Goal: Task Accomplishment & Management: Use online tool/utility

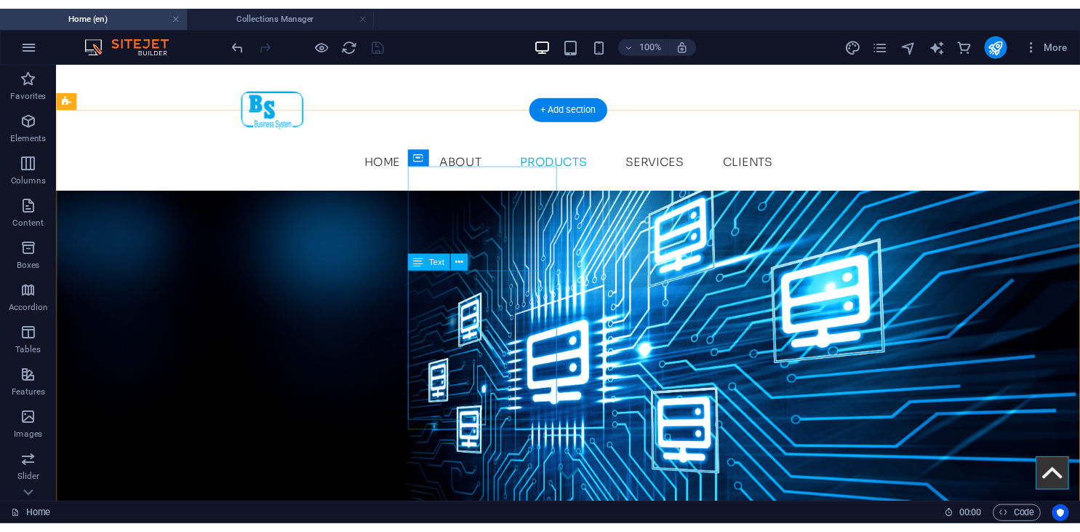
scroll to position [2070, 0]
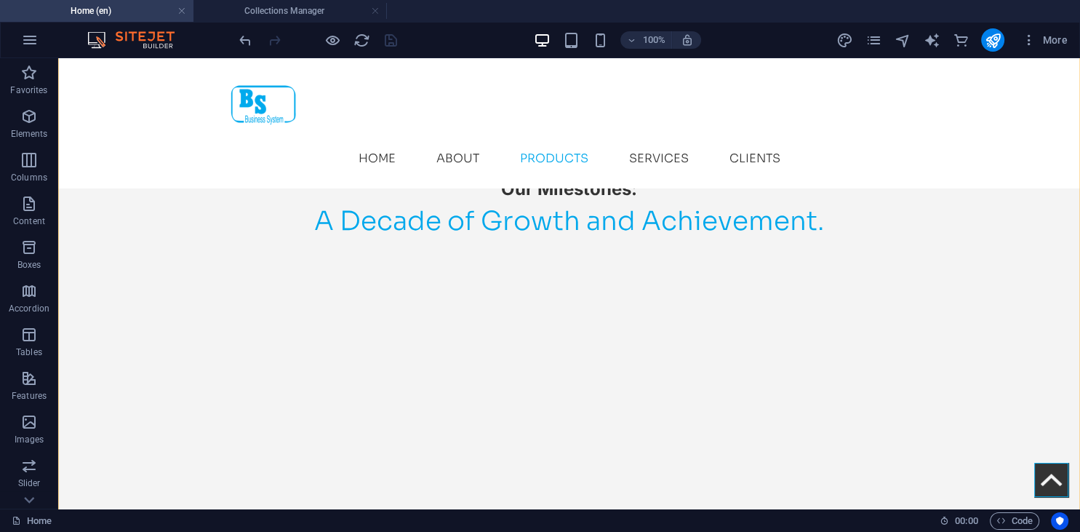
scroll to position [2300, 0]
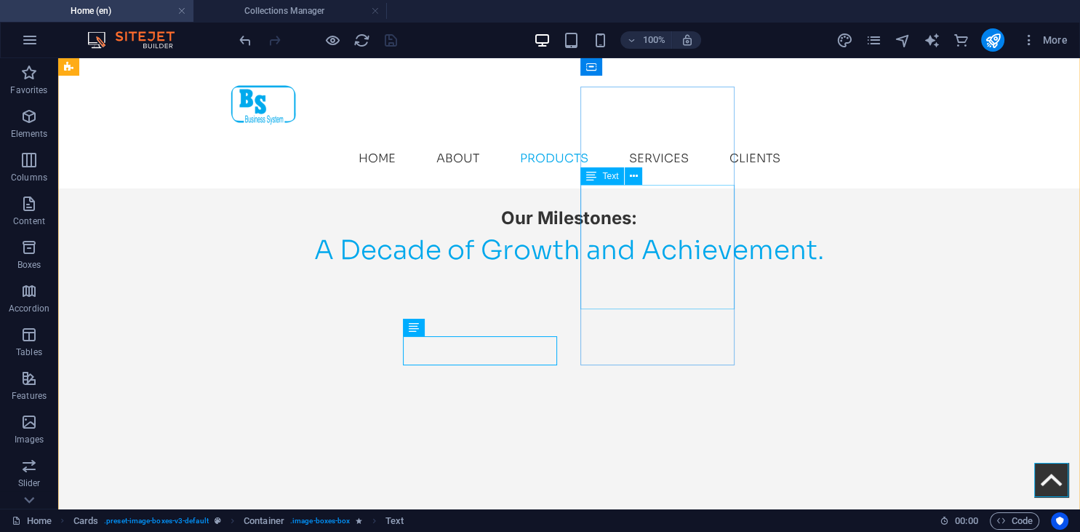
scroll to position [2147, 0]
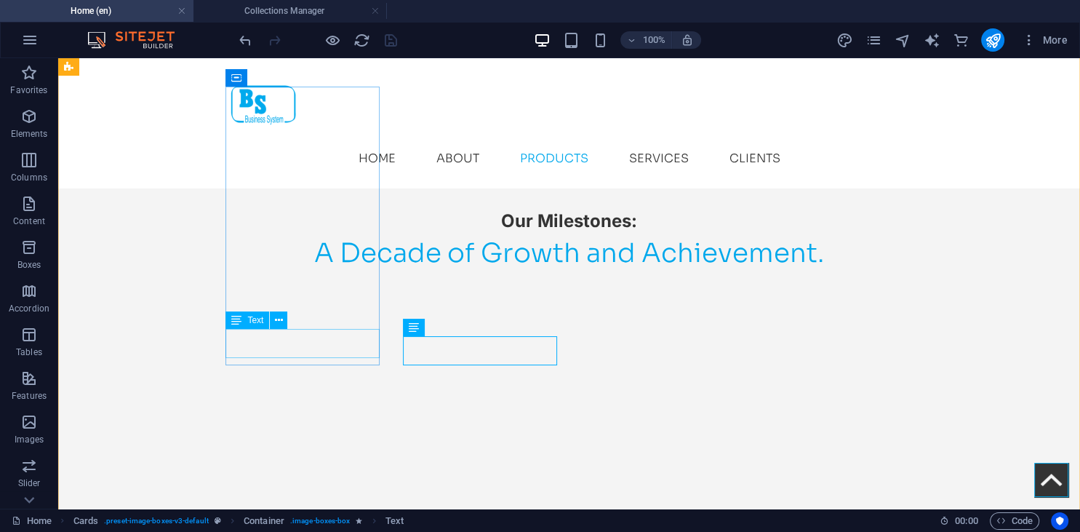
click at [277, 321] on icon at bounding box center [279, 320] width 8 height 15
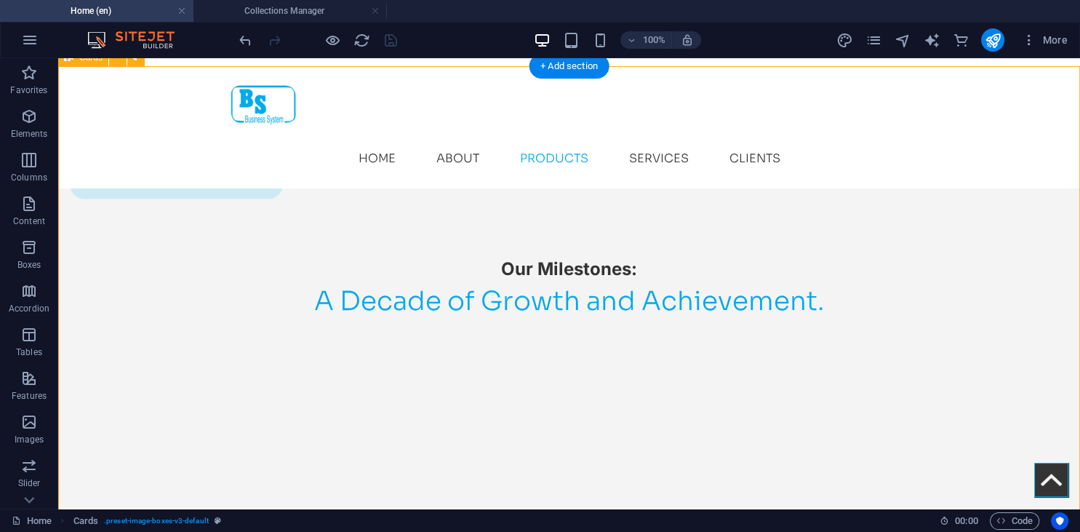
scroll to position [2093, 0]
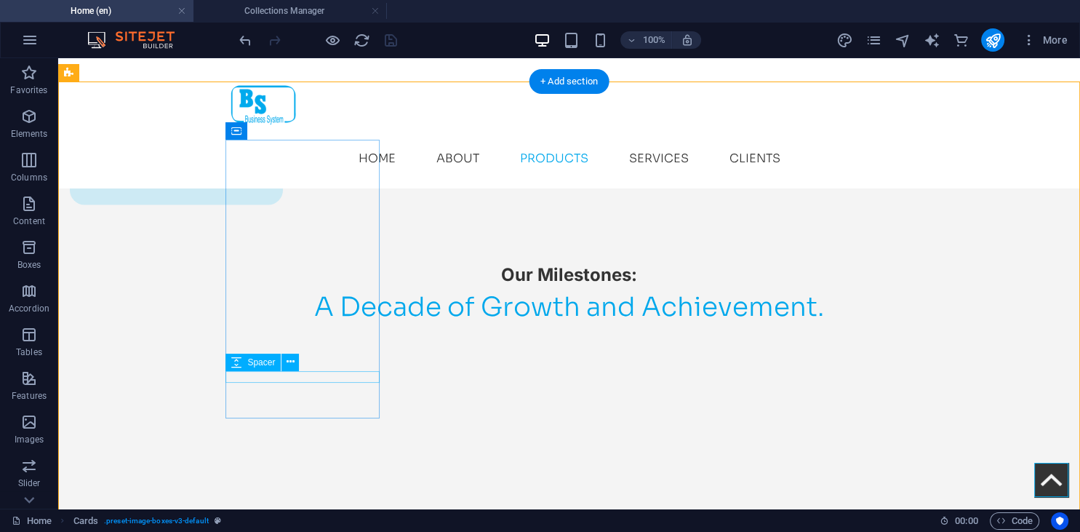
select select "px"
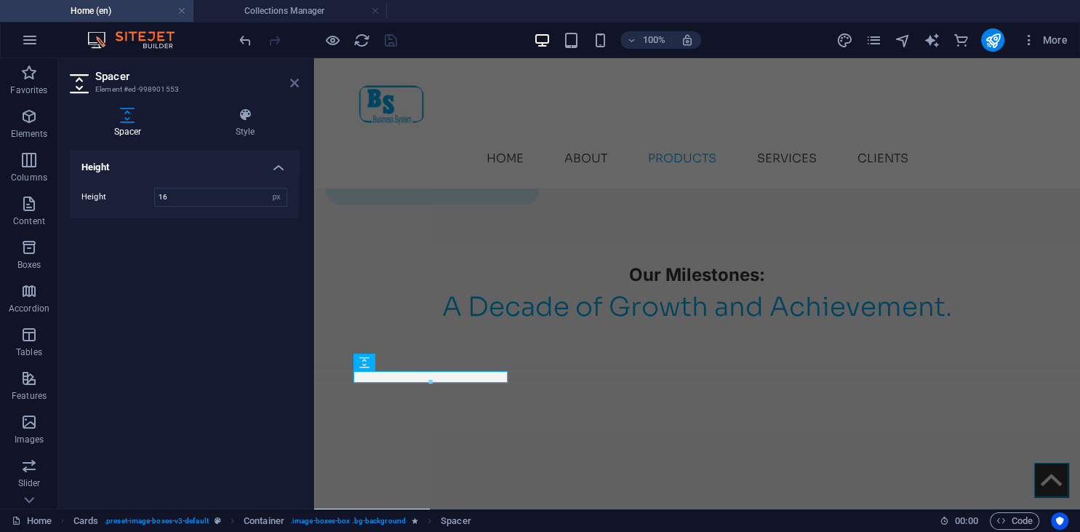
click at [293, 83] on icon at bounding box center [294, 83] width 9 height 12
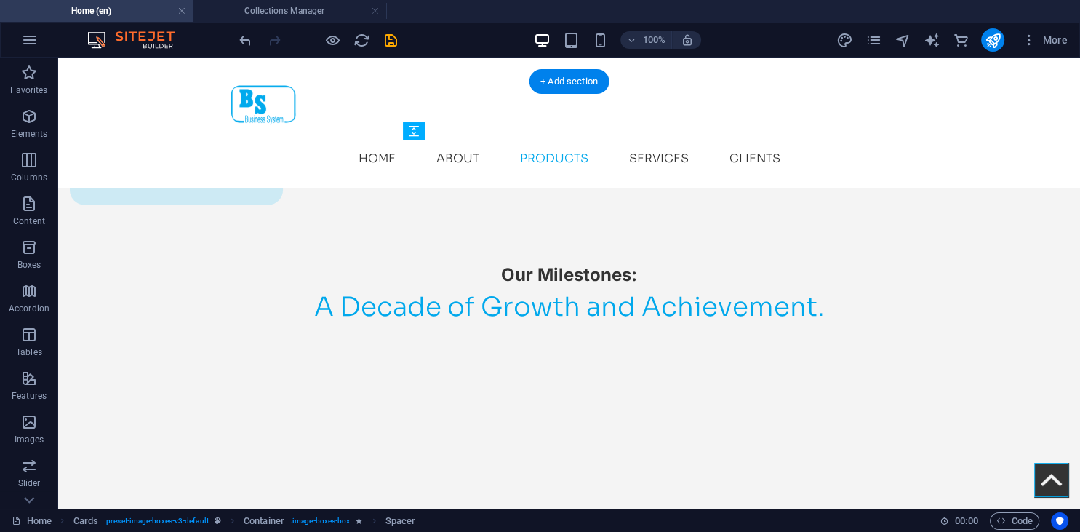
drag, startPoint x: 489, startPoint y: 420, endPoint x: 493, endPoint y: 396, distance: 23.7
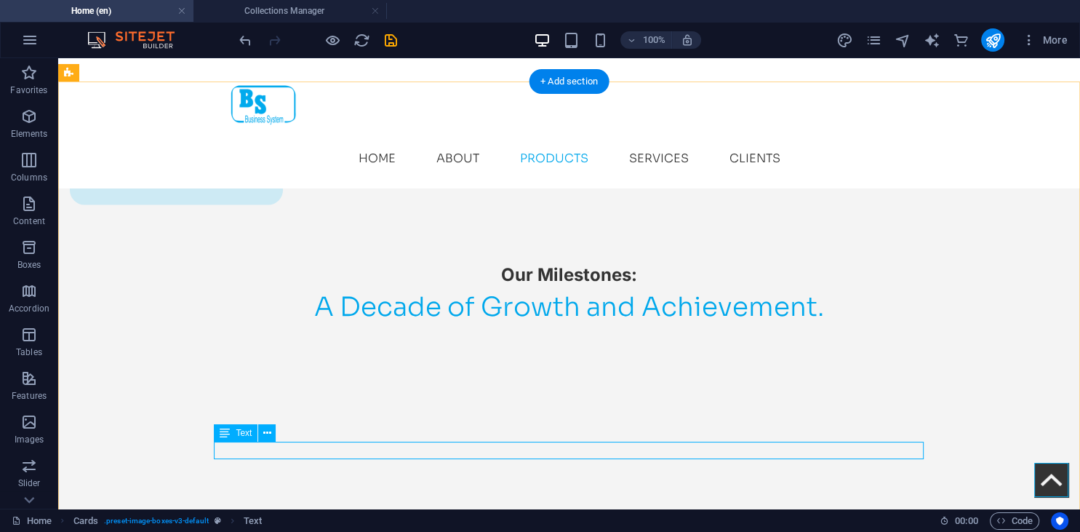
scroll to position [2094, 0]
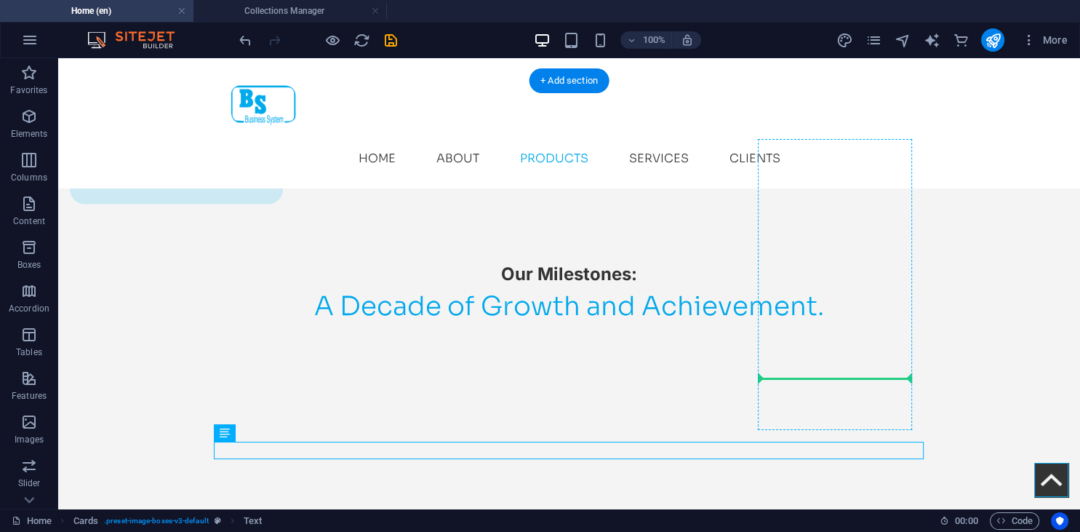
drag, startPoint x: 363, startPoint y: 427, endPoint x: 828, endPoint y: 372, distance: 467.9
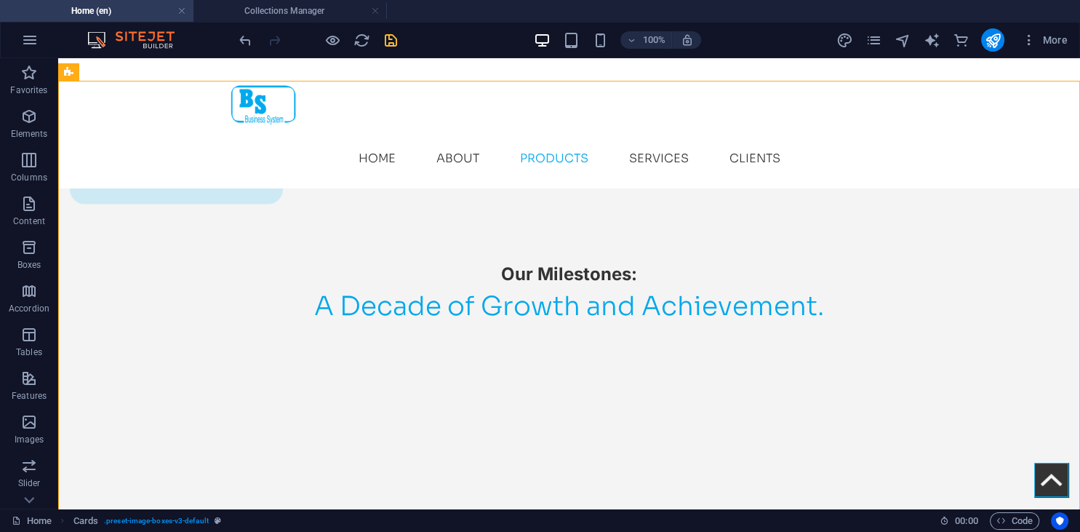
click at [391, 40] on icon "save" at bounding box center [391, 40] width 17 height 17
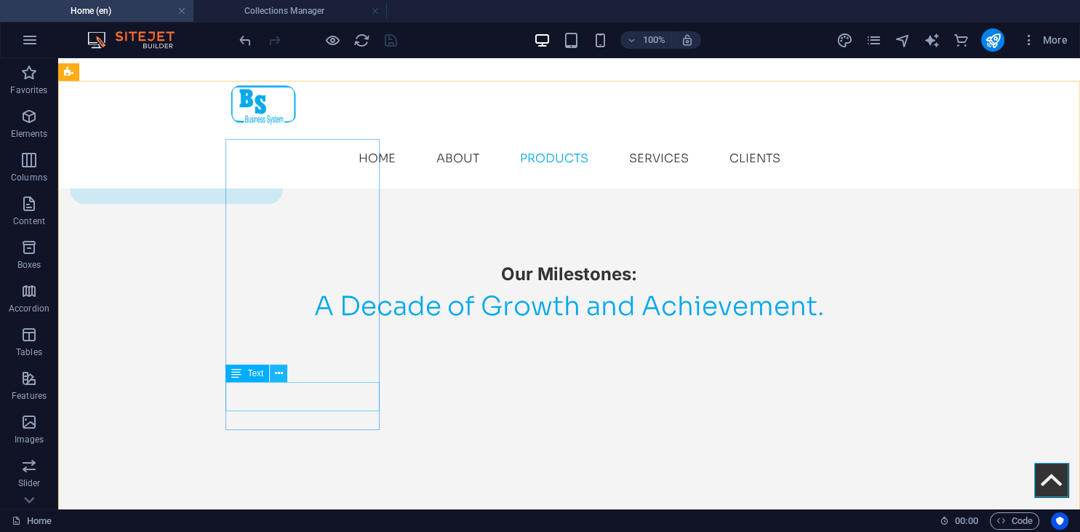
click at [281, 375] on icon at bounding box center [279, 373] width 8 height 15
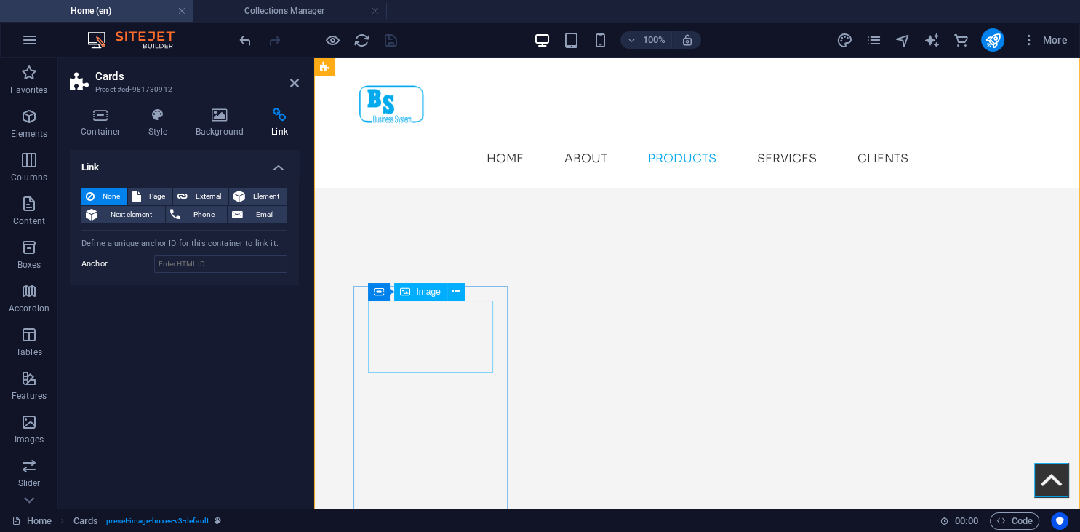
scroll to position [2247, 0]
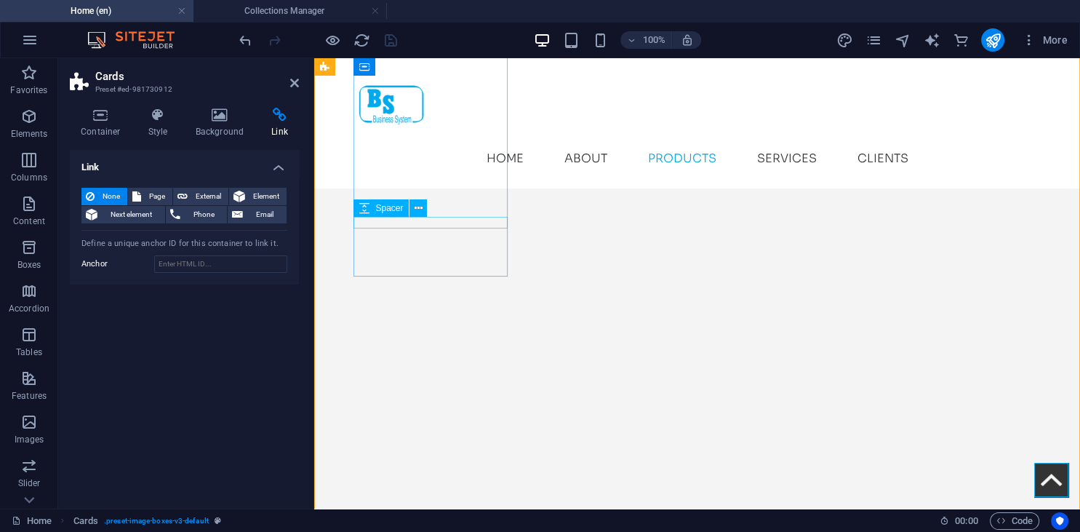
select select "px"
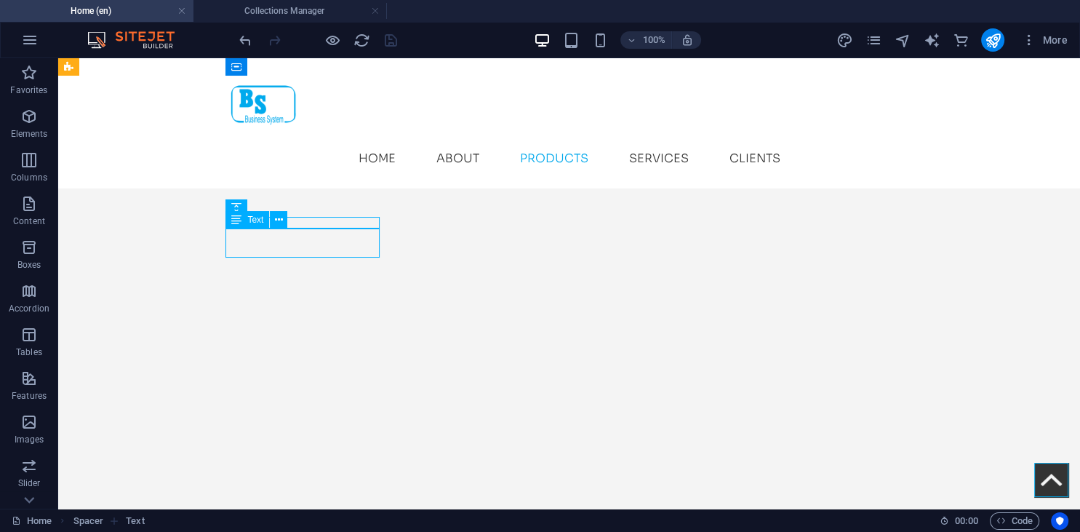
scroll to position [2400, 0]
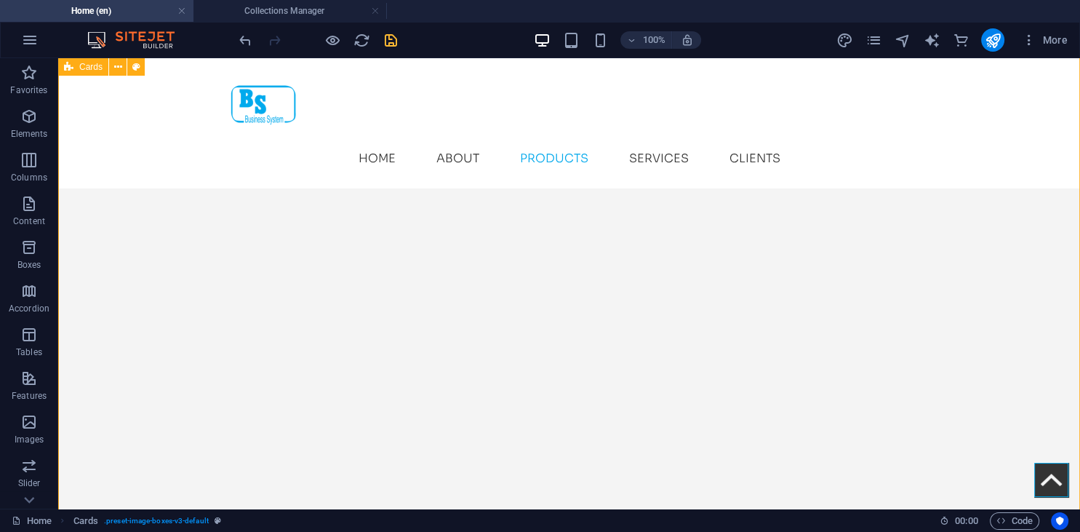
scroll to position [2784, 0]
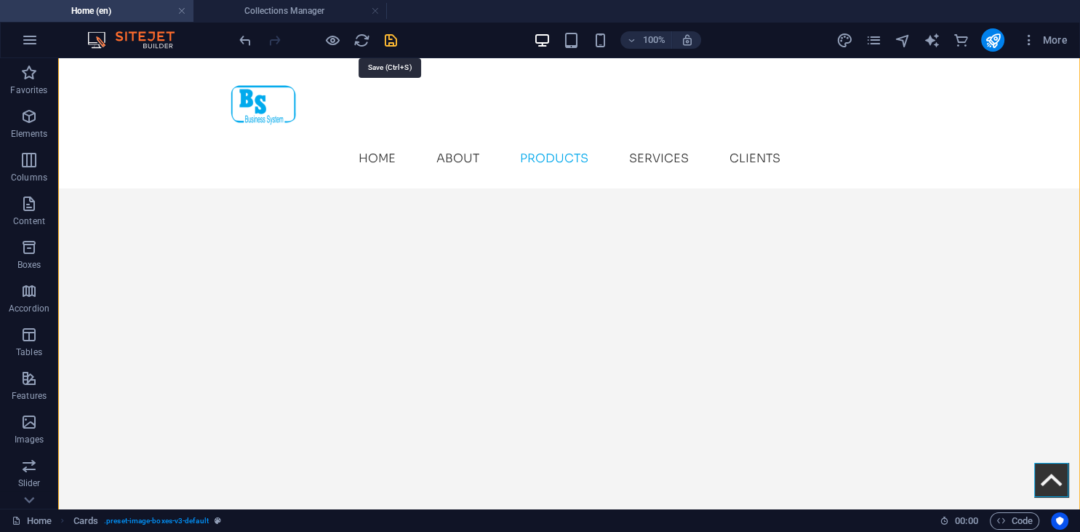
click at [388, 39] on icon "save" at bounding box center [391, 40] width 17 height 17
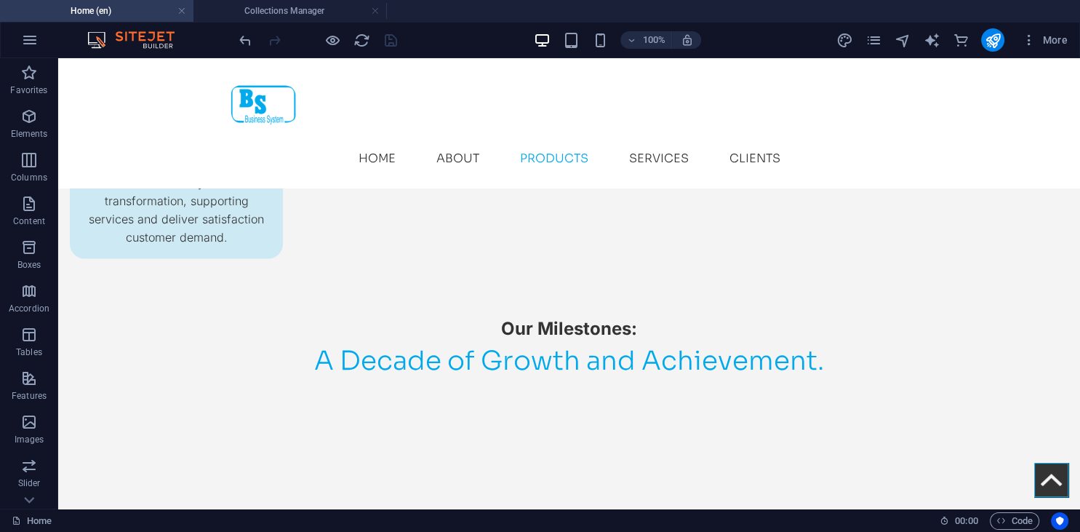
scroll to position [2066, 0]
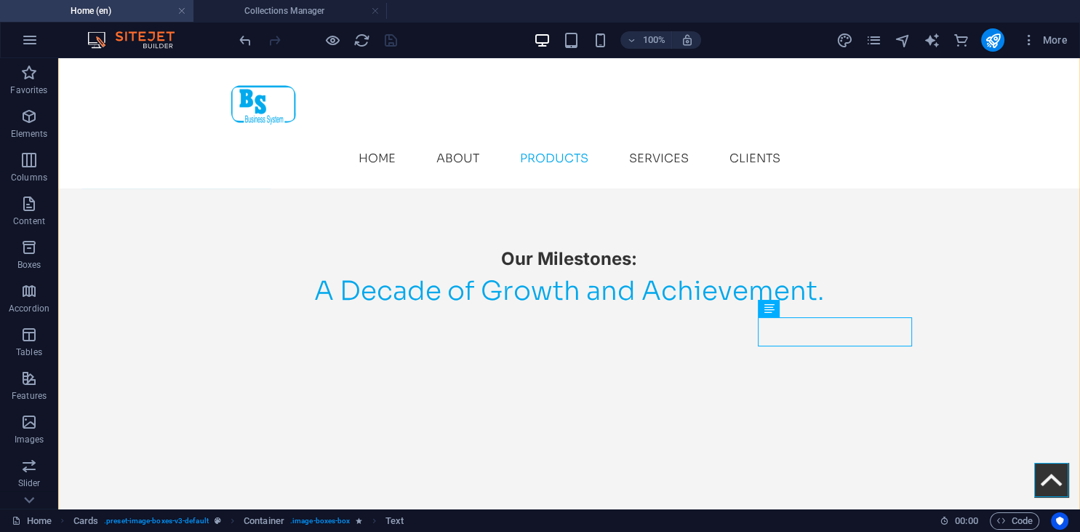
scroll to position [2143, 0]
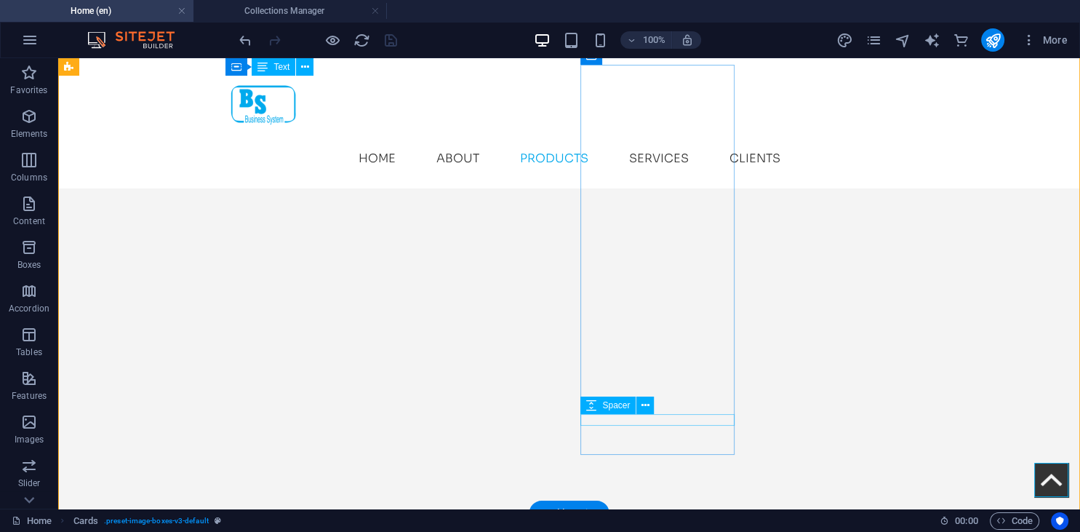
scroll to position [2834, 0]
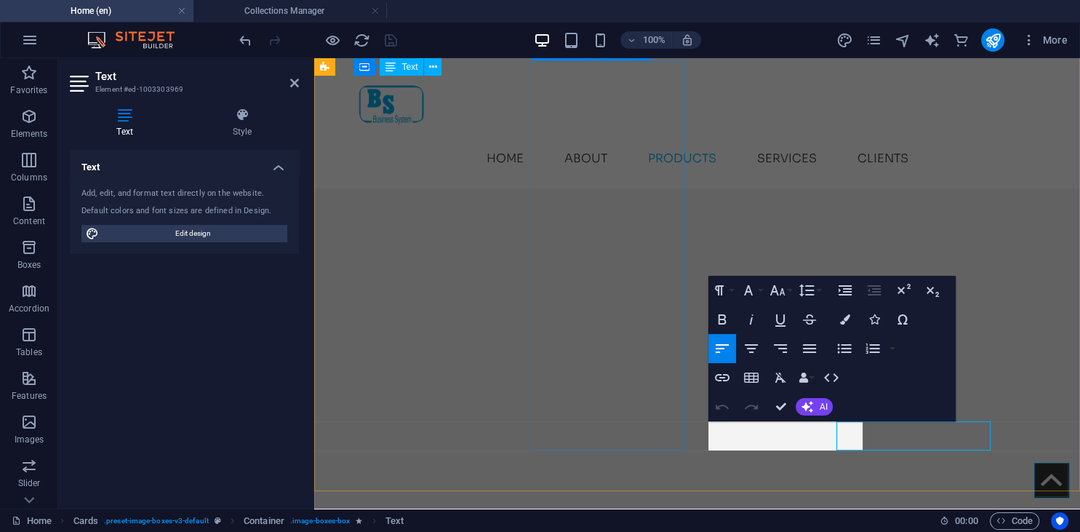
drag, startPoint x: 866, startPoint y: 434, endPoint x: 611, endPoint y: 434, distance: 255.2
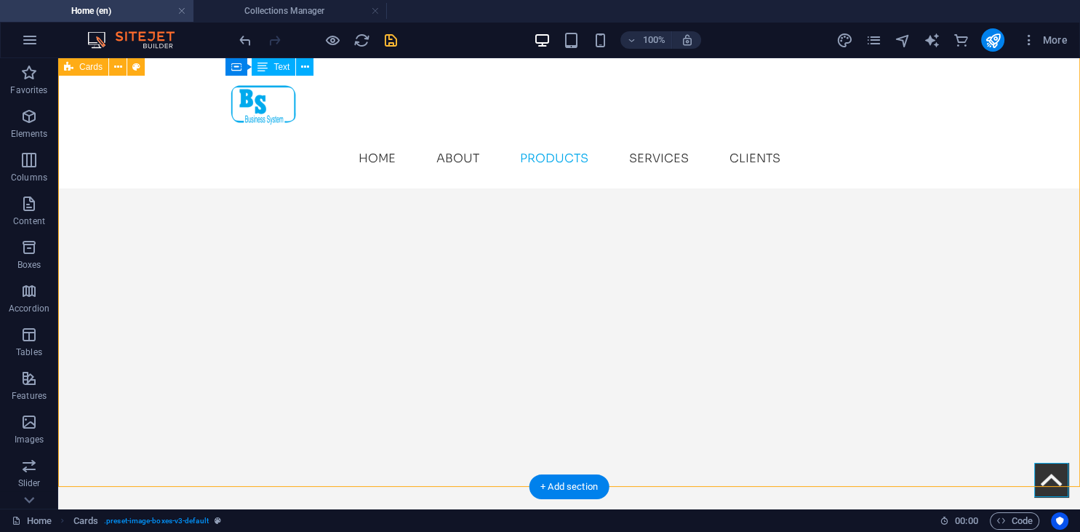
scroll to position [2911, 0]
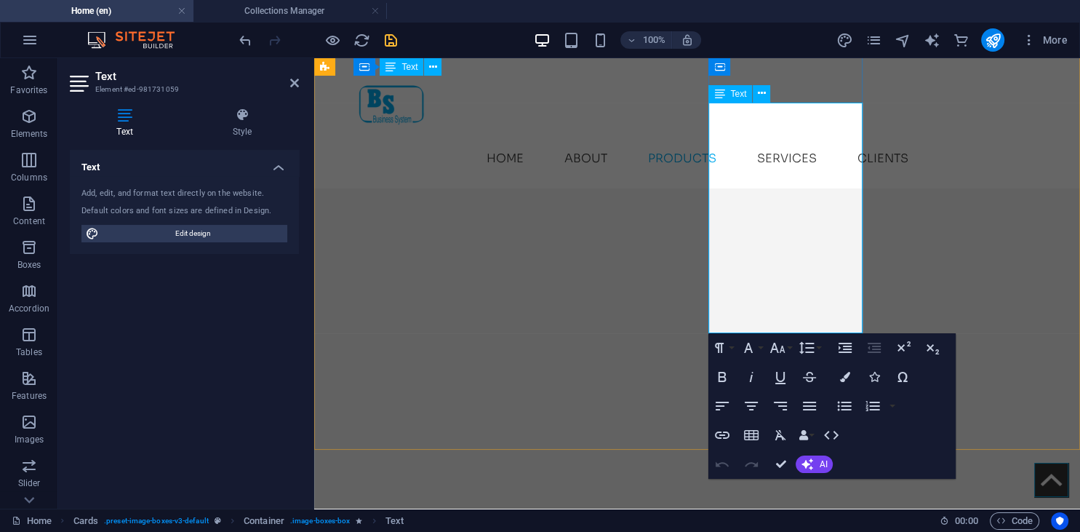
drag, startPoint x: 772, startPoint y: 229, endPoint x: 796, endPoint y: 295, distance: 70.1
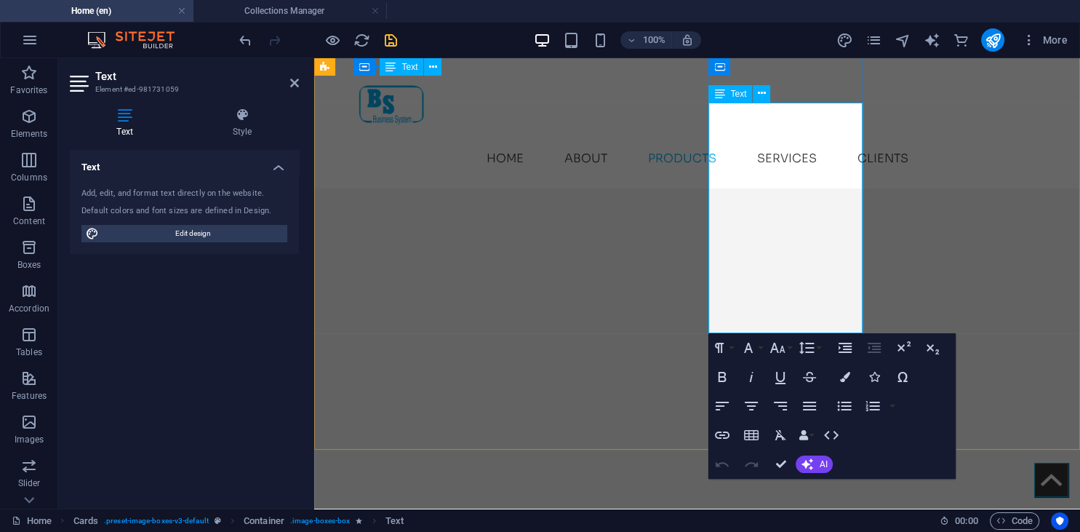
drag, startPoint x: 763, startPoint y: 232, endPoint x: 804, endPoint y: 320, distance: 97.3
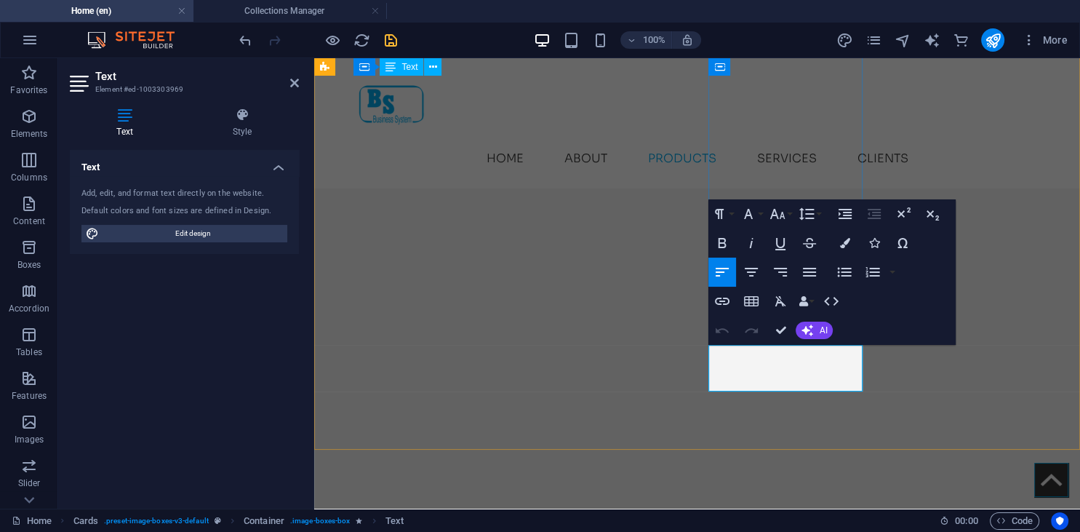
drag, startPoint x: 782, startPoint y: 376, endPoint x: 715, endPoint y: 347, distance: 73.0
click at [240, 122] on h4 "Style" at bounding box center [241, 123] width 113 height 31
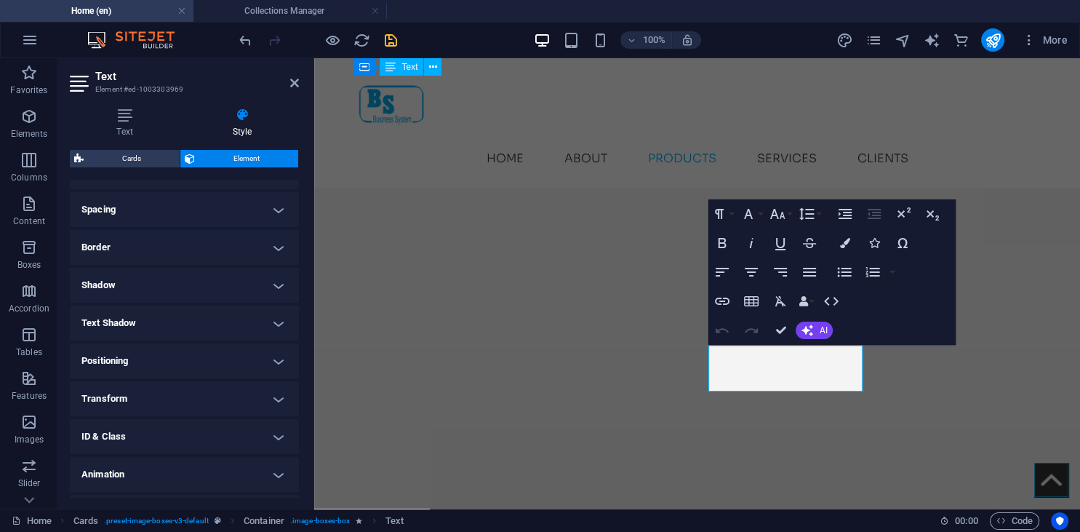
scroll to position [0, 0]
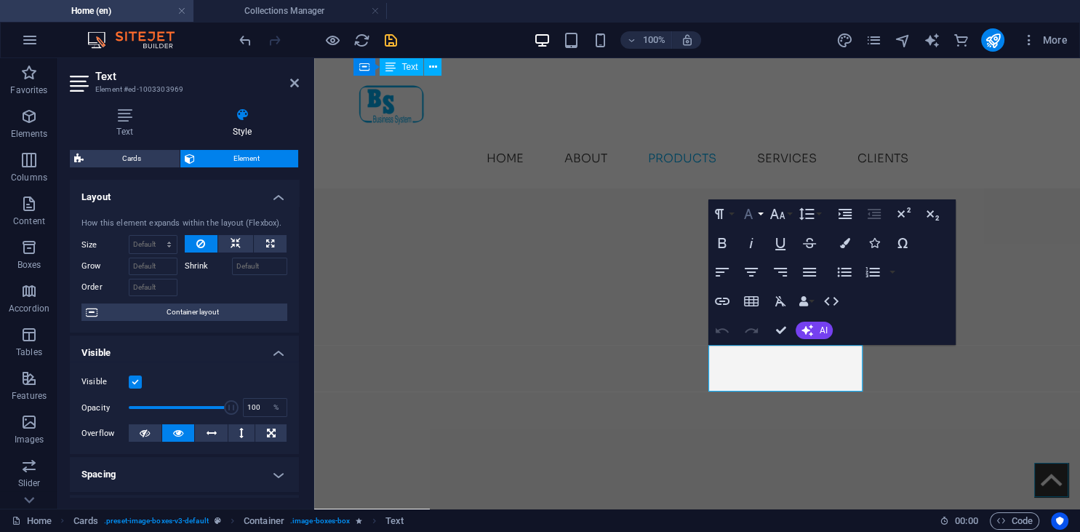
click at [743, 215] on icon "button" at bounding box center [748, 213] width 17 height 17
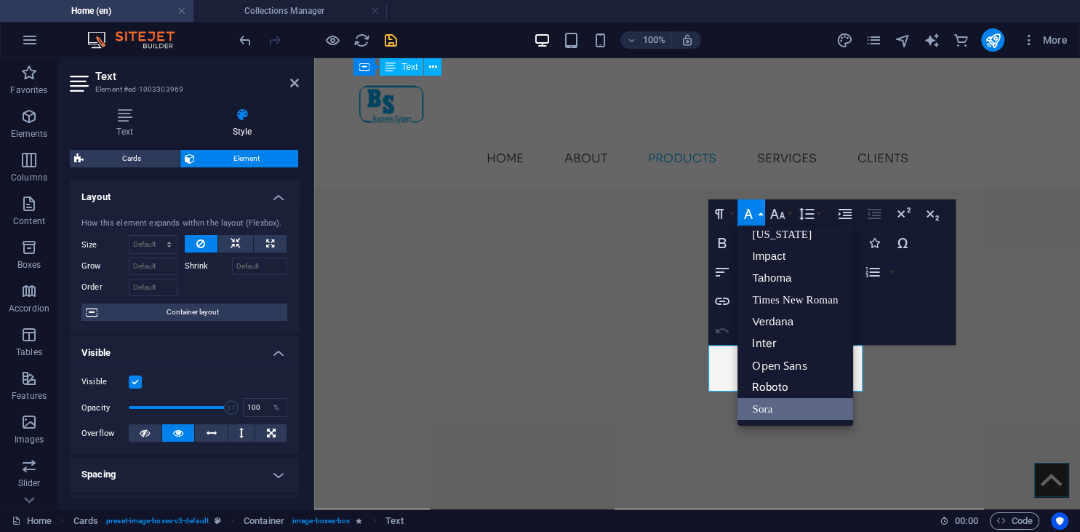
scroll to position [29, 0]
click at [784, 341] on link "Inter" at bounding box center [794, 344] width 115 height 22
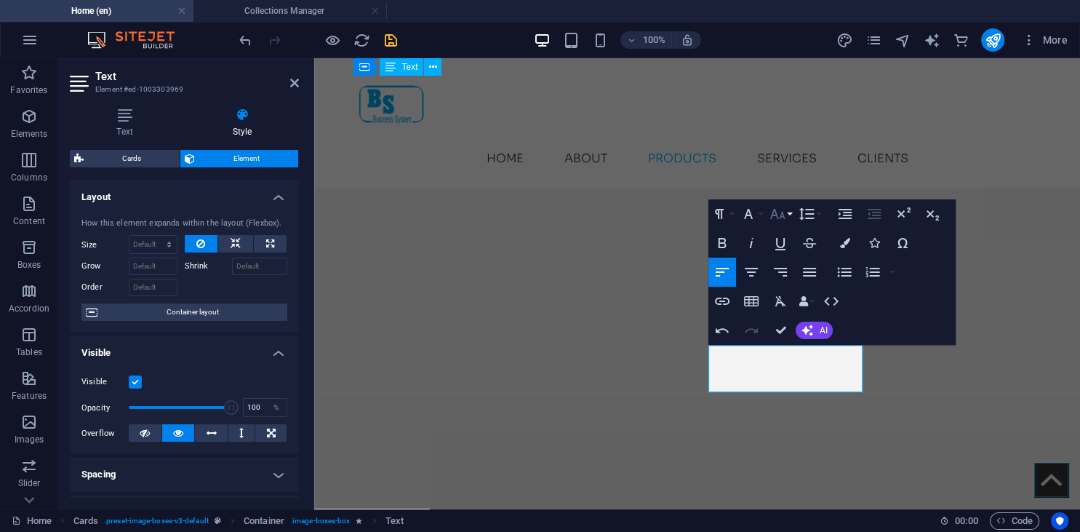
click at [774, 214] on icon "button" at bounding box center [777, 213] width 17 height 17
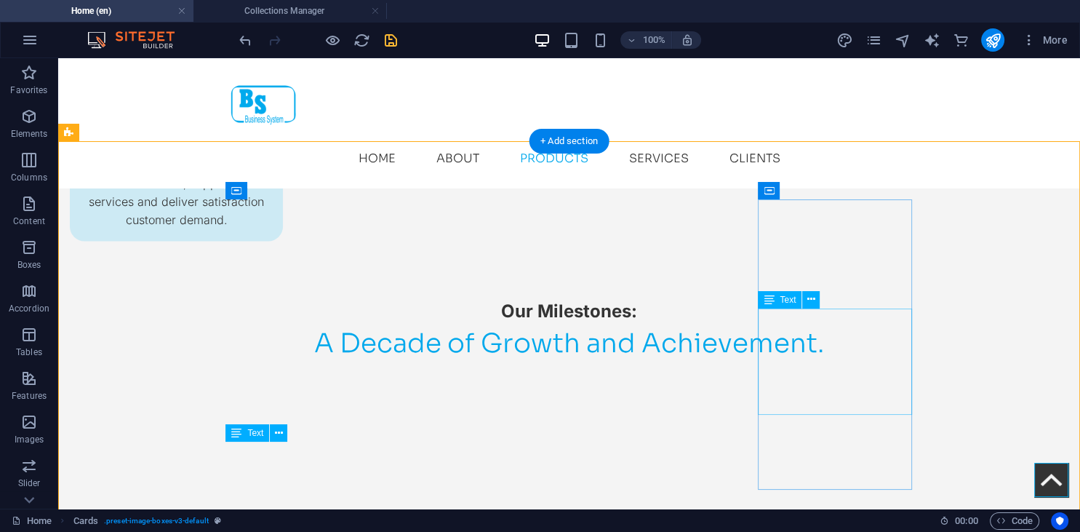
scroll to position [2066, 0]
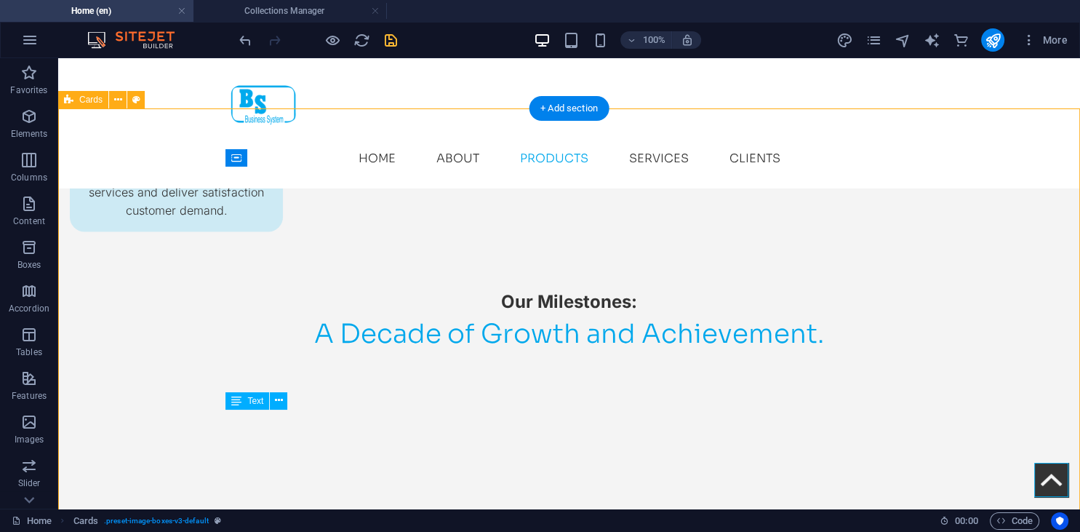
click at [387, 37] on icon "save" at bounding box center [391, 40] width 17 height 17
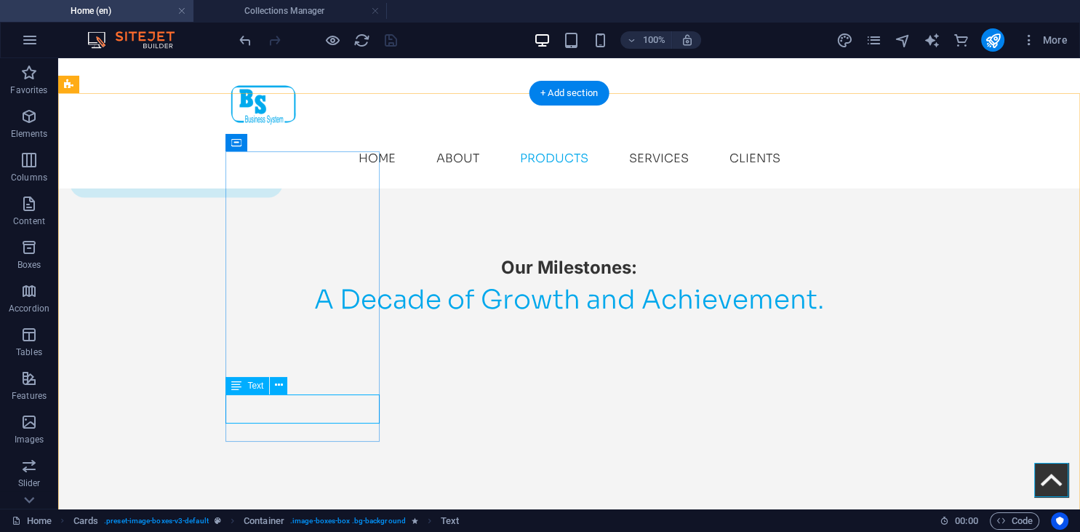
scroll to position [2102, 0]
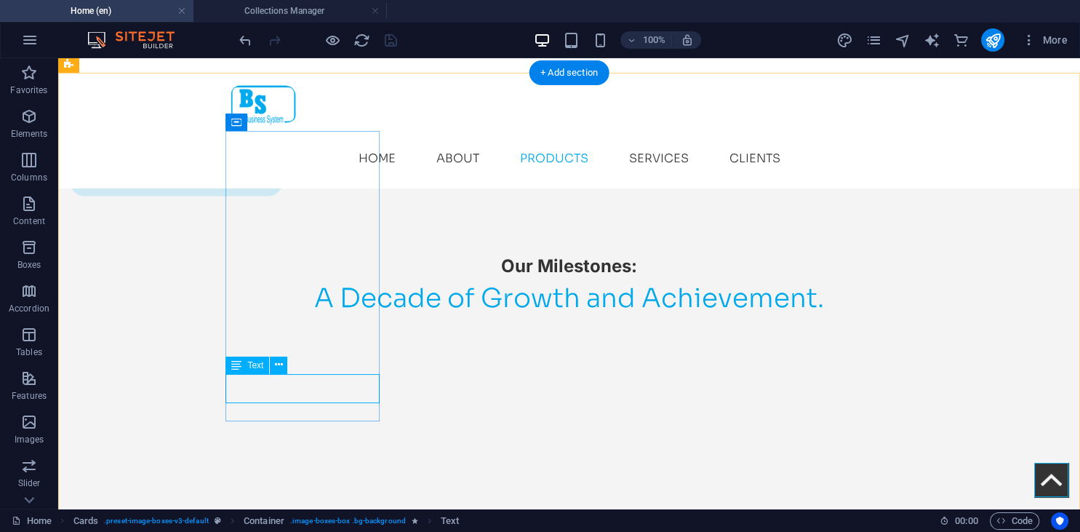
select select "px"
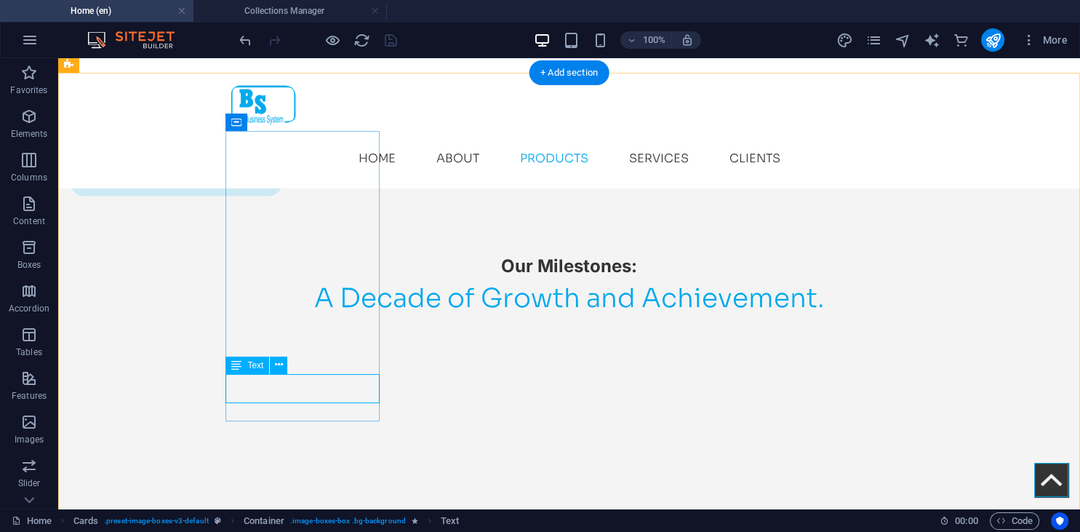
select select "px"
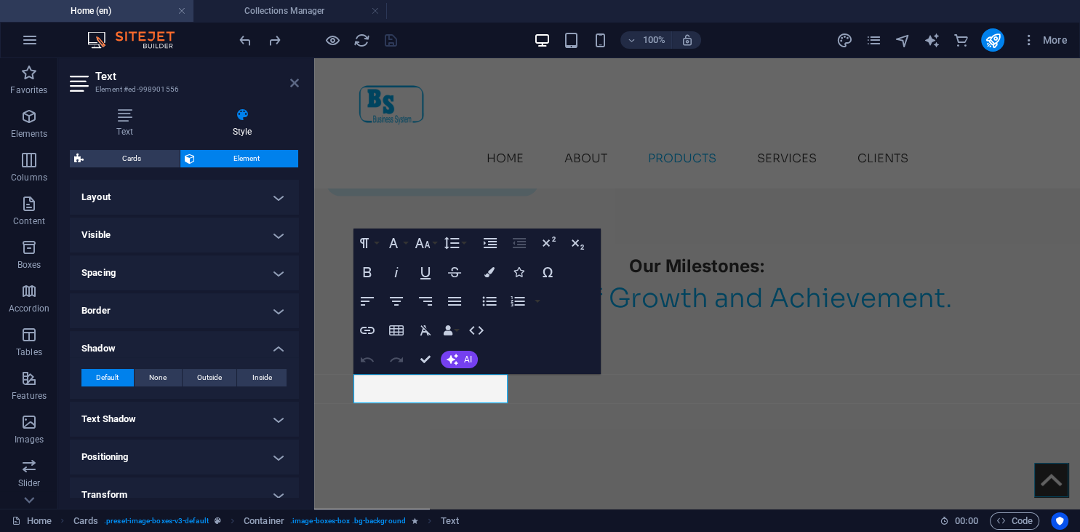
click at [296, 86] on icon at bounding box center [294, 83] width 9 height 12
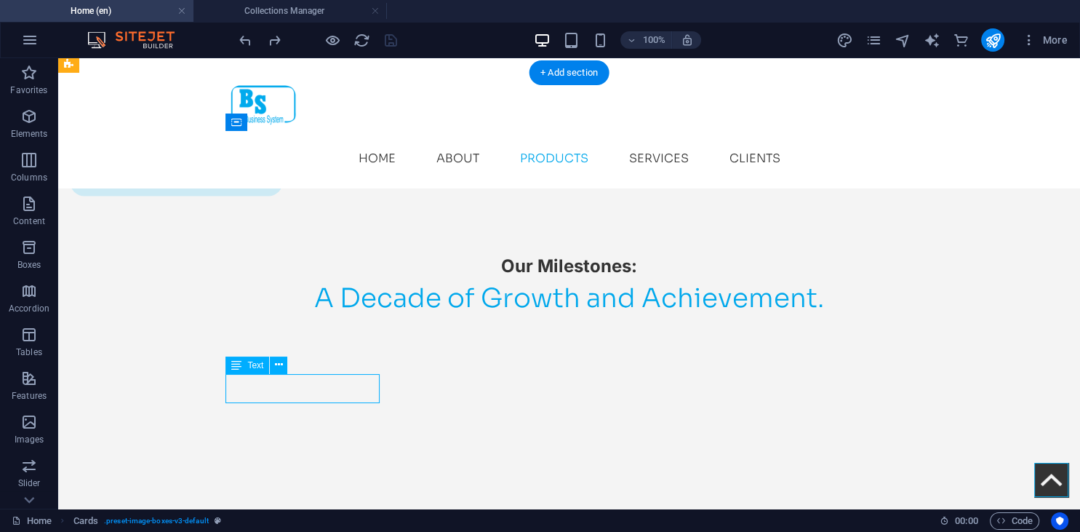
select select "px"
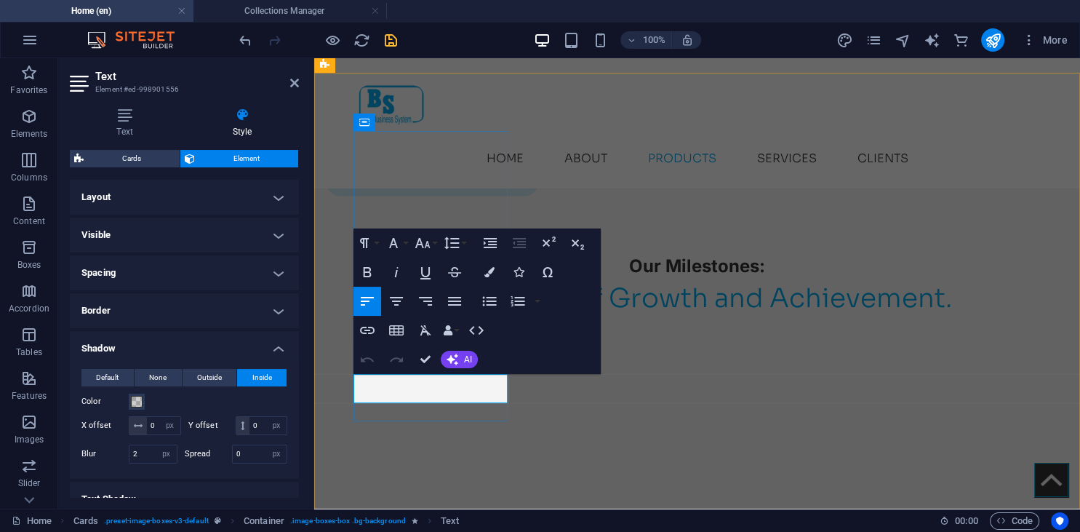
drag, startPoint x: 412, startPoint y: 380, endPoint x: 358, endPoint y: 365, distance: 55.7
drag, startPoint x: 446, startPoint y: 401, endPoint x: 365, endPoint y: 385, distance: 83.0
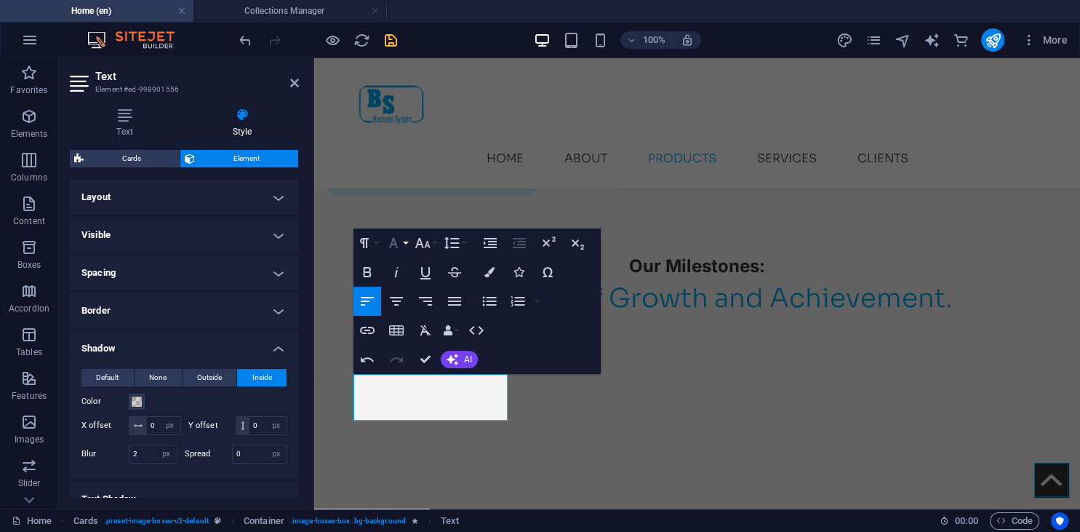
click at [409, 243] on button "Font Family" at bounding box center [397, 242] width 28 height 29
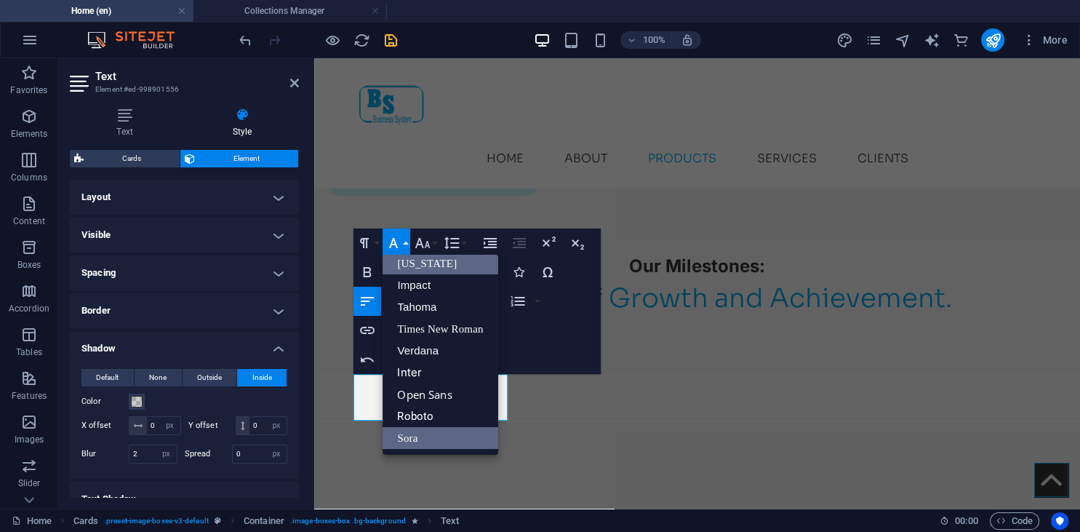
scroll to position [29, 0]
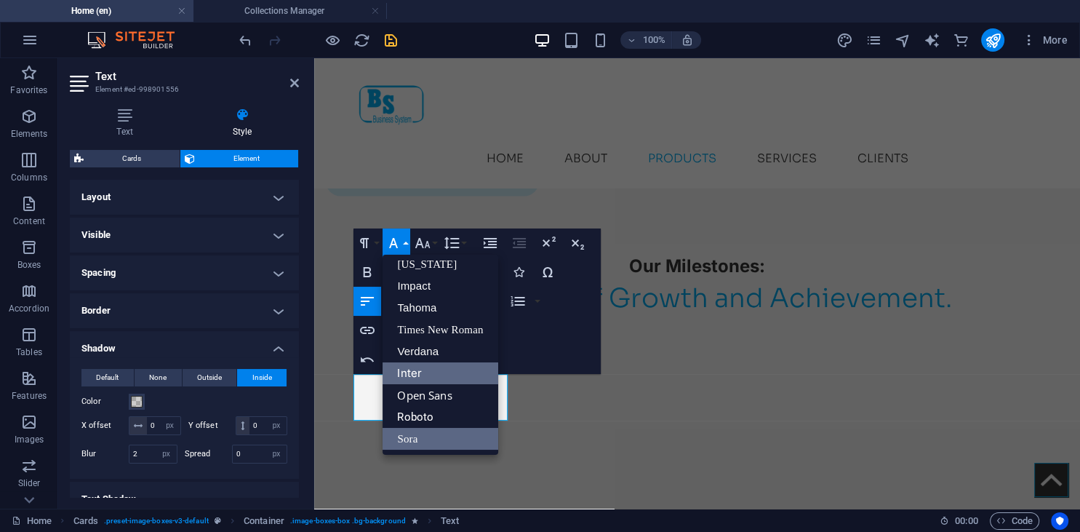
click at [436, 371] on link "Inter" at bounding box center [440, 373] width 115 height 22
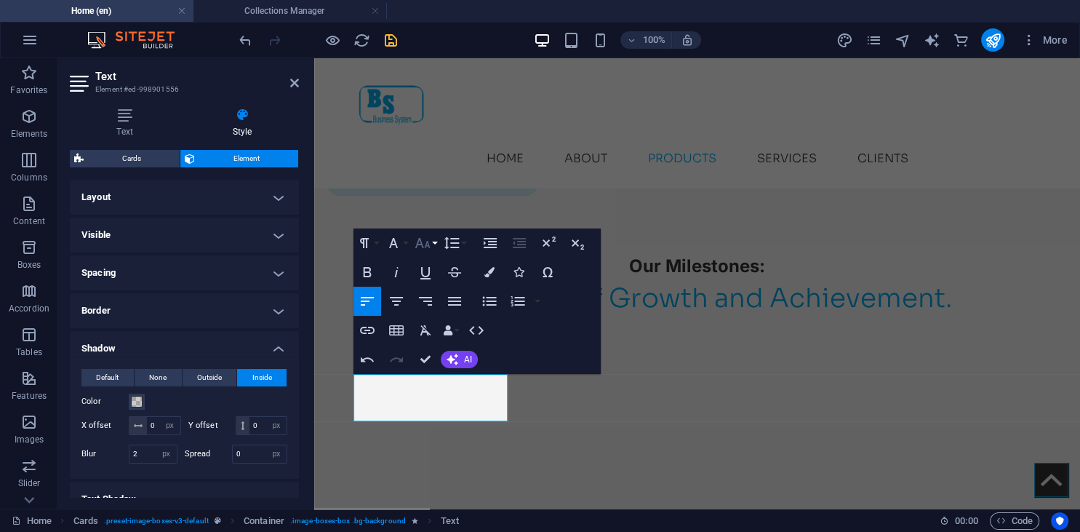
click at [427, 239] on icon "button" at bounding box center [422, 242] width 17 height 17
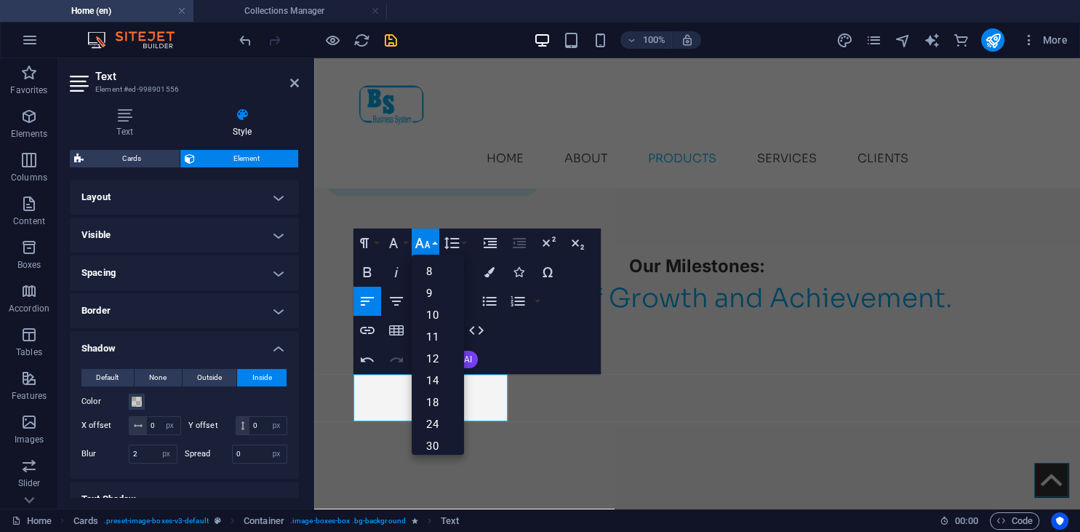
click at [536, 347] on div "Paragraph Format Normal Heading 1 Heading 2 Heading 3 Heading 4 Heading 5 Headi…" at bounding box center [476, 300] width 247 height 145
click at [544, 334] on div "Paragraph Format Normal Heading 1 Heading 2 Heading 3 Heading 4 Heading 5 Headi…" at bounding box center [476, 300] width 247 height 145
click at [428, 241] on icon "button" at bounding box center [422, 243] width 15 height 10
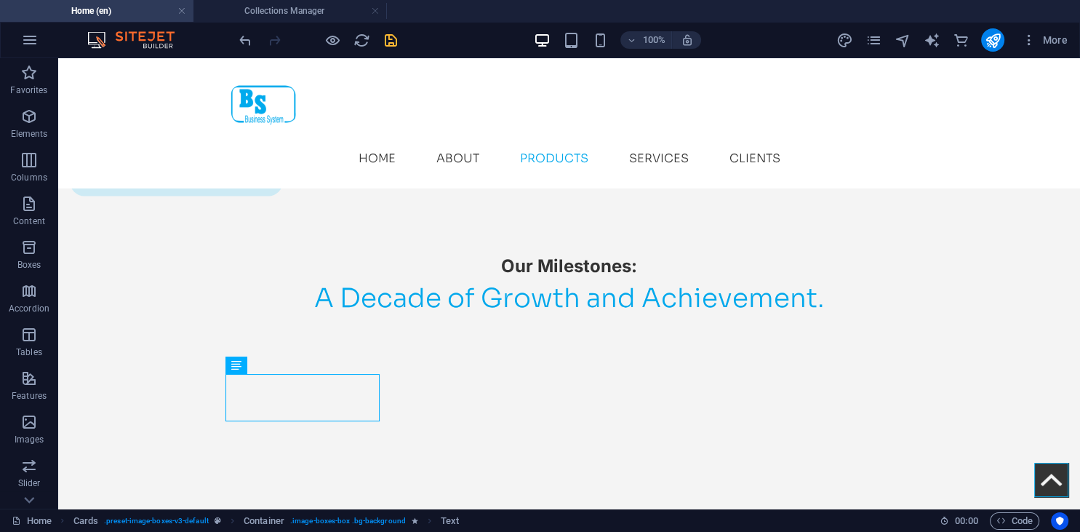
click at [389, 39] on icon "save" at bounding box center [391, 40] width 17 height 17
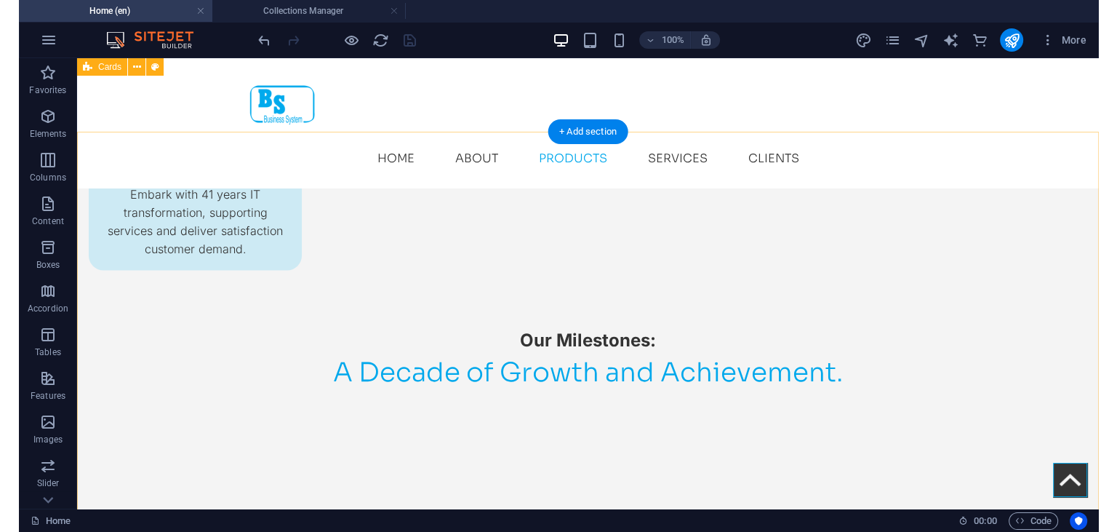
scroll to position [2024, 0]
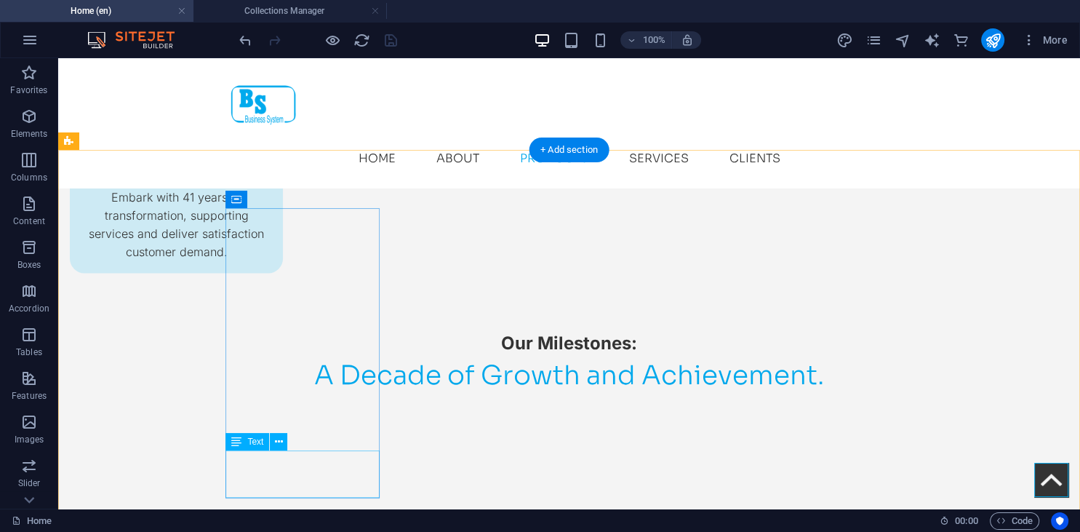
select select "px"
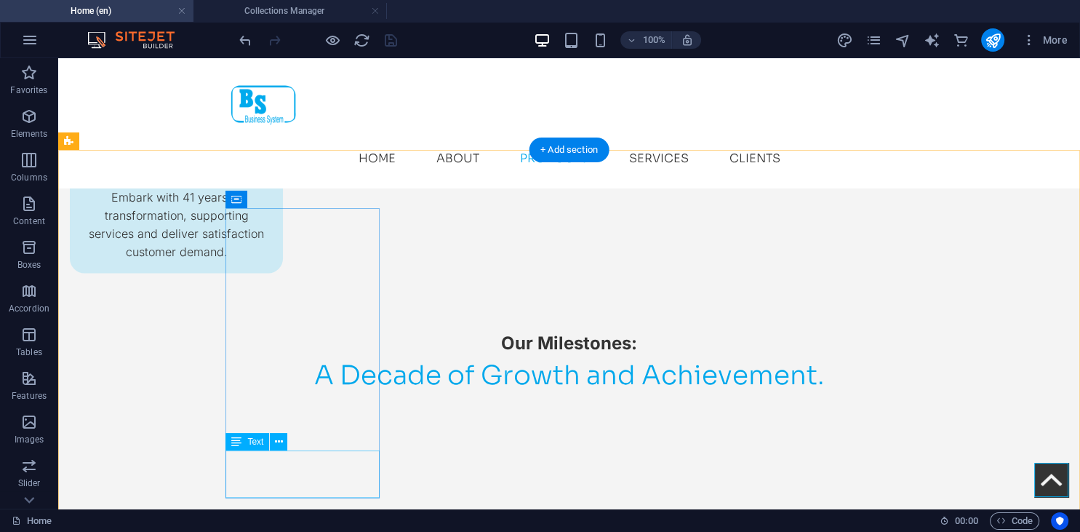
select select "px"
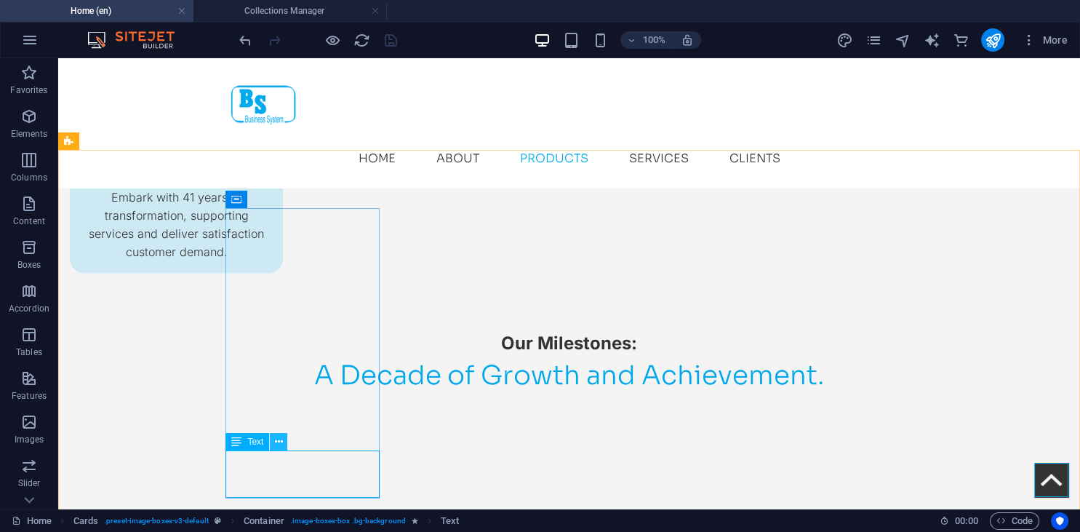
click at [278, 441] on icon at bounding box center [279, 441] width 8 height 15
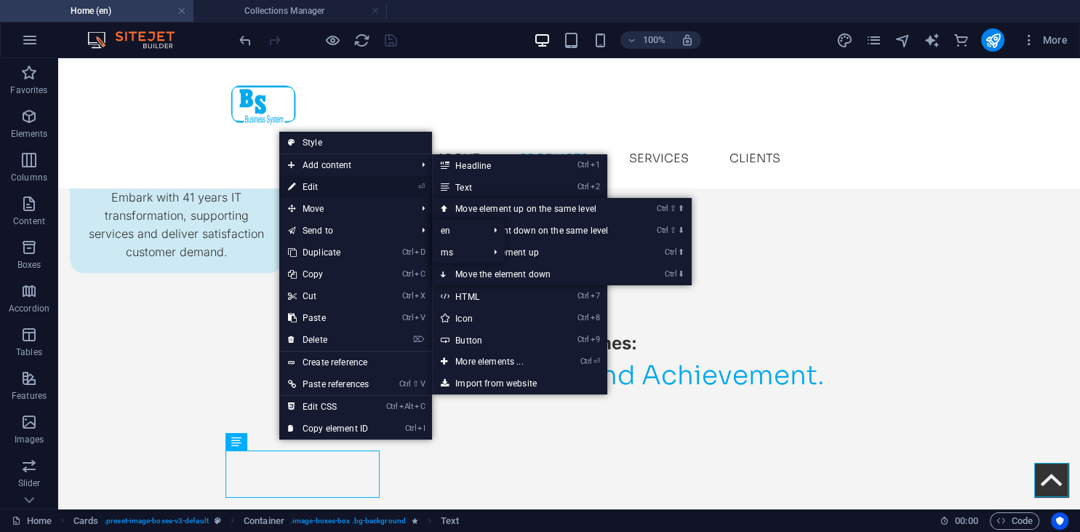
click at [347, 188] on link "⏎ Edit" at bounding box center [328, 187] width 98 height 22
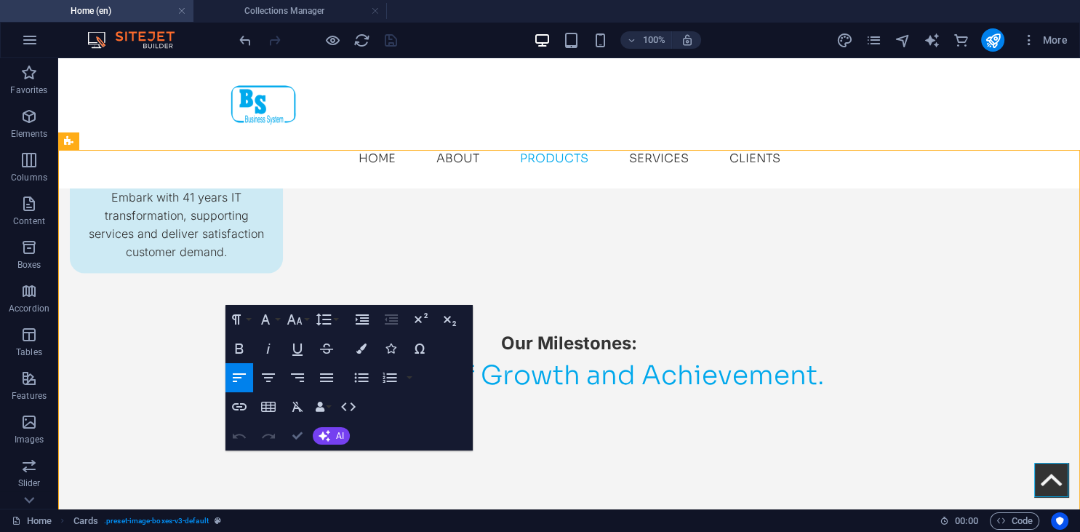
click at [298, 434] on icon "button" at bounding box center [297, 435] width 10 height 10
click at [300, 434] on icon "button" at bounding box center [297, 435] width 10 height 10
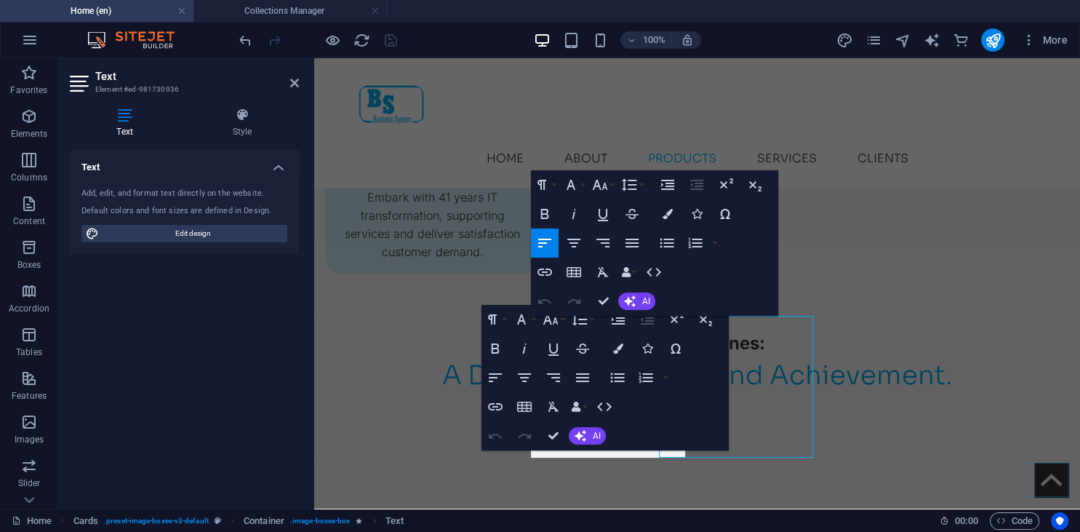
click at [632, 391] on button "Ordered List" at bounding box center [646, 377] width 28 height 29
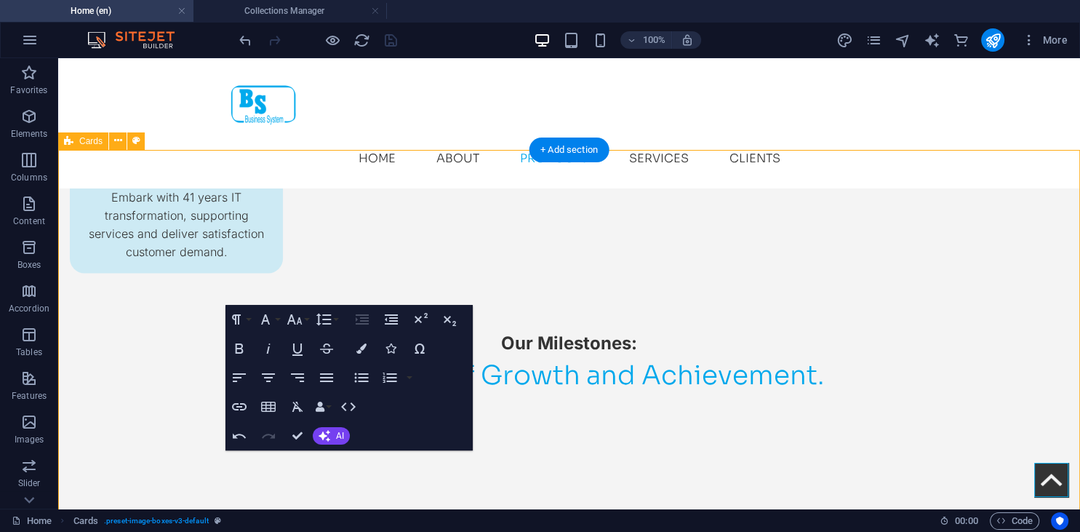
click at [297, 435] on icon "button" at bounding box center [297, 435] width 10 height 10
click at [297, 433] on icon "button" at bounding box center [297, 435] width 10 height 10
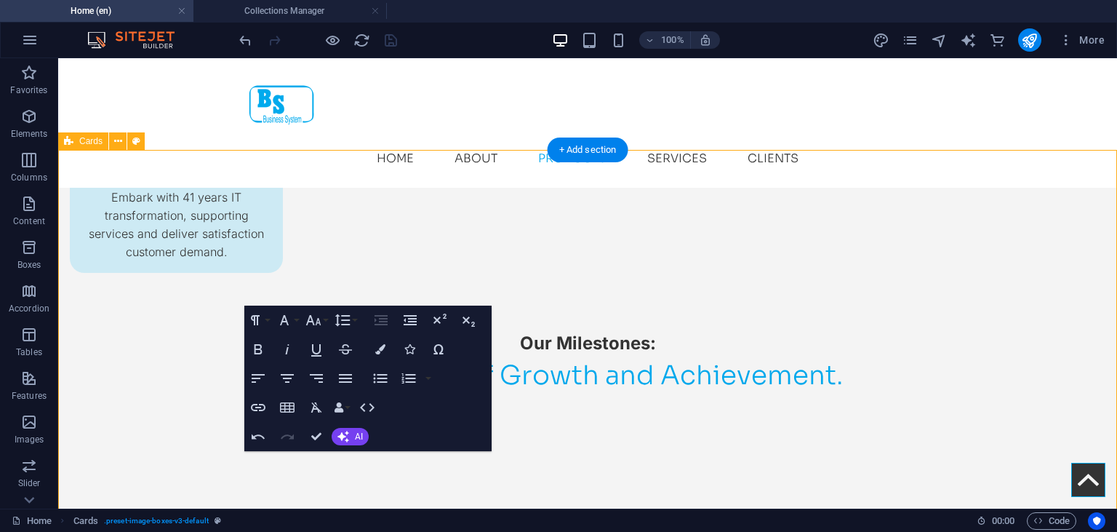
click at [313, 437] on icon "button" at bounding box center [316, 436] width 10 height 10
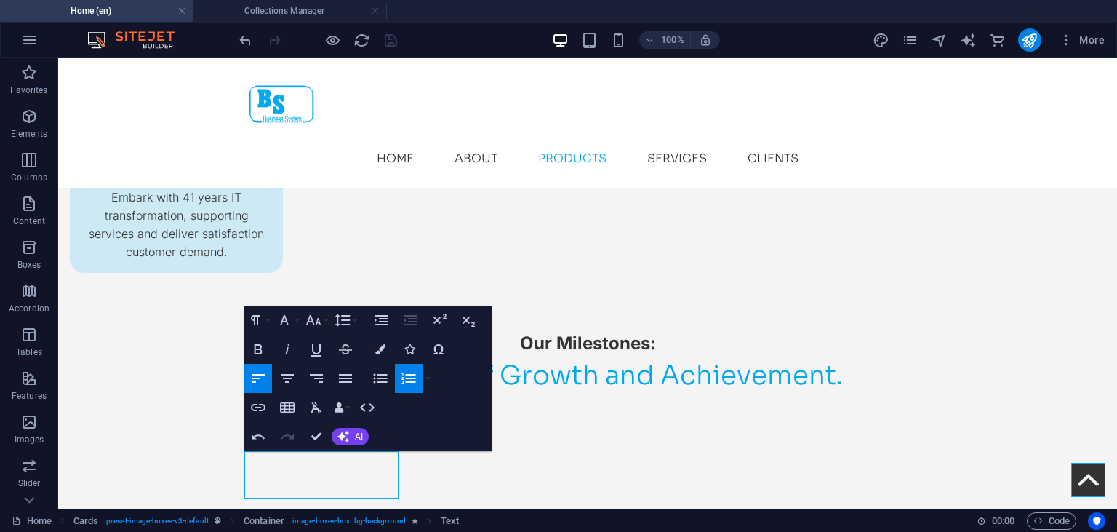
click at [410, 372] on icon "button" at bounding box center [408, 377] width 17 height 17
click at [403, 387] on button "Ordered List" at bounding box center [409, 378] width 28 height 29
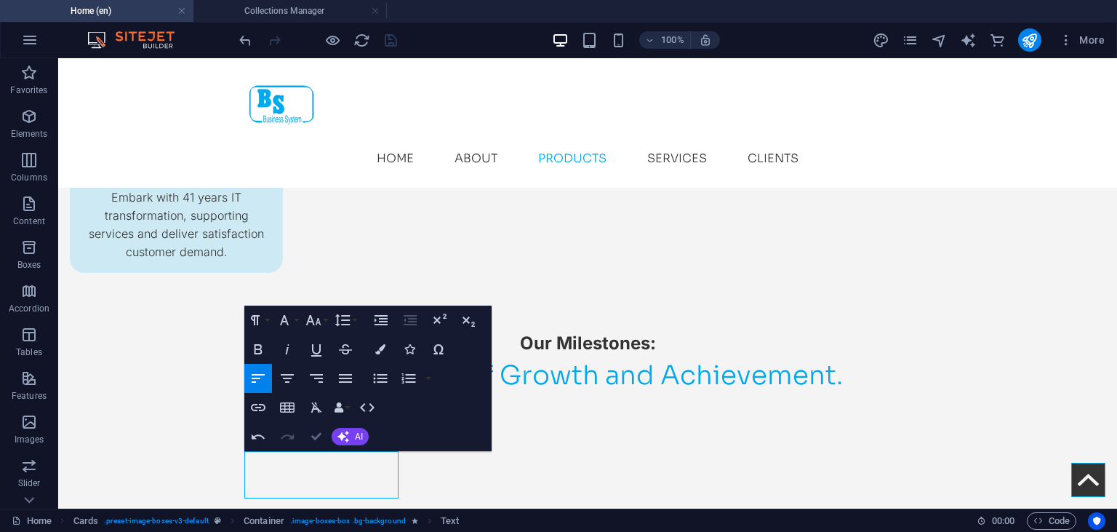
click at [310, 441] on button "Confirm (Ctrl+⏎)" at bounding box center [317, 436] width 28 height 29
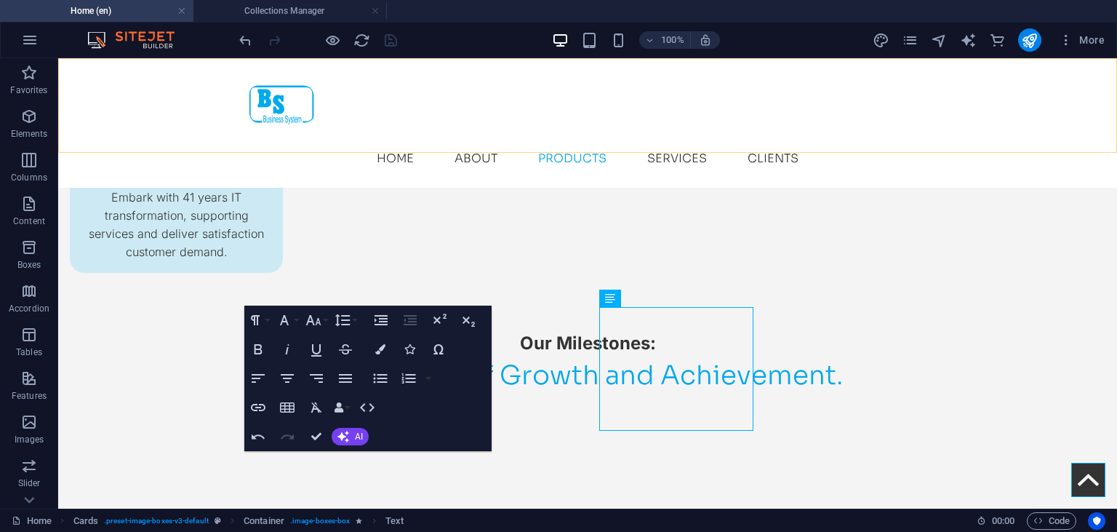
click at [137, 153] on div "Menu Home About Products Services Clients" at bounding box center [587, 122] width 1059 height 129
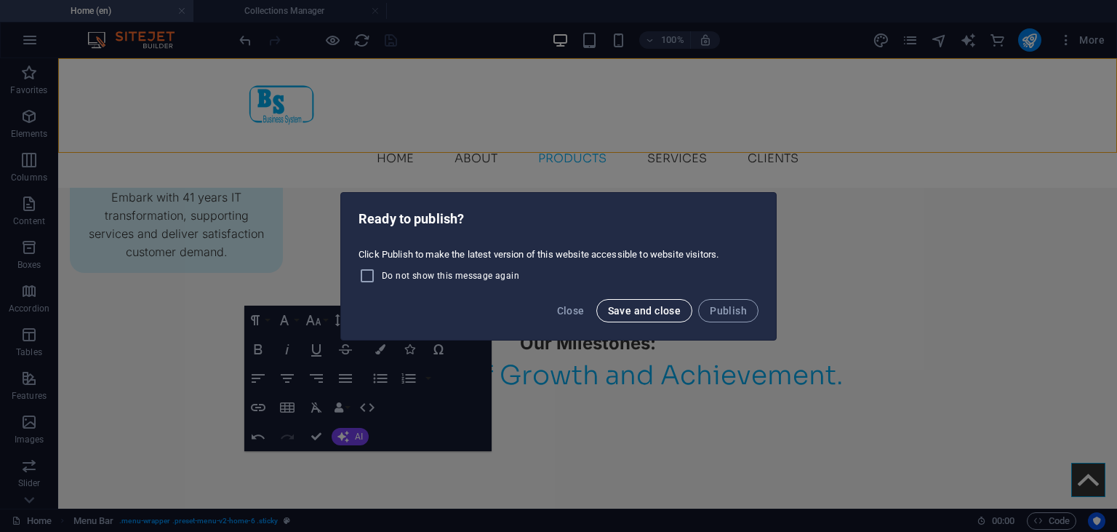
click at [650, 316] on span "Save and close" at bounding box center [644, 311] width 73 height 12
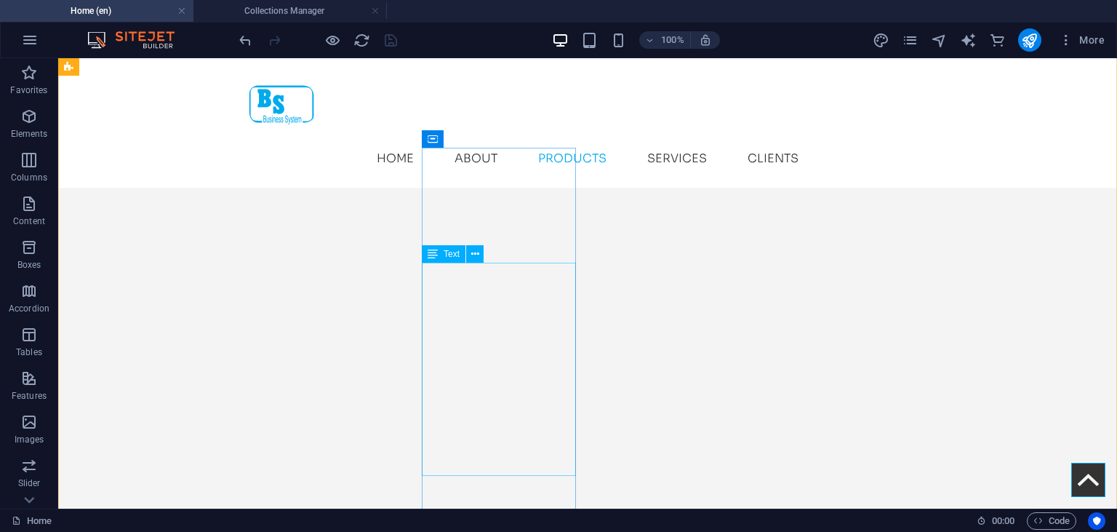
scroll to position [2784, 0]
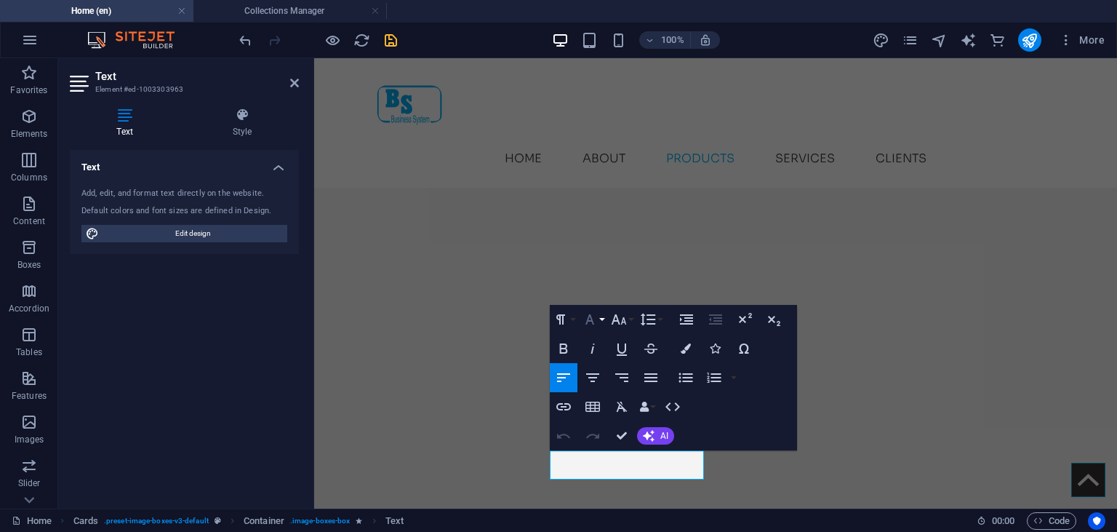
click at [592, 319] on icon "button" at bounding box center [589, 319] width 9 height 10
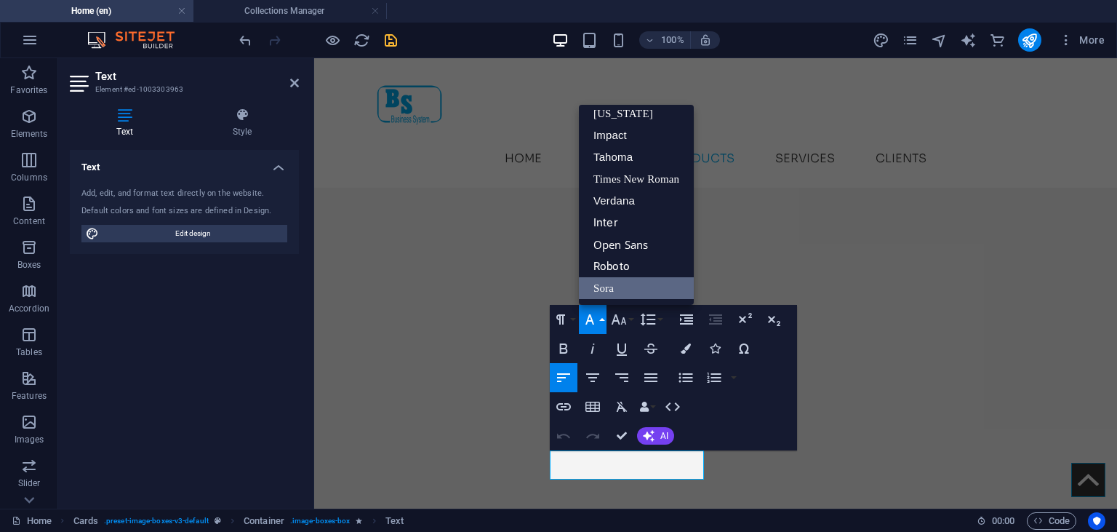
scroll to position [29, 0]
click at [622, 223] on link "Inter" at bounding box center [636, 223] width 115 height 22
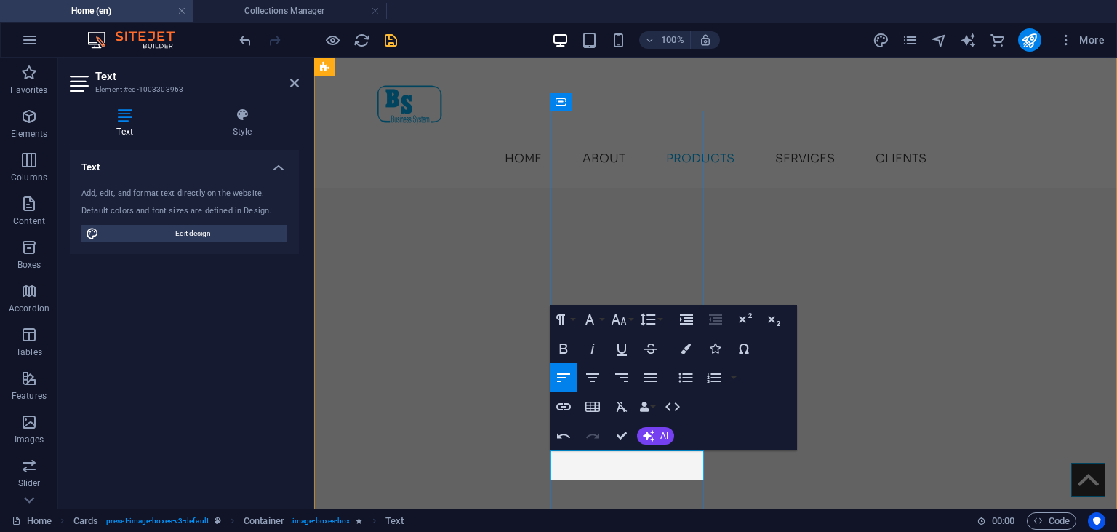
click at [601, 316] on button "Font Family" at bounding box center [593, 319] width 28 height 29
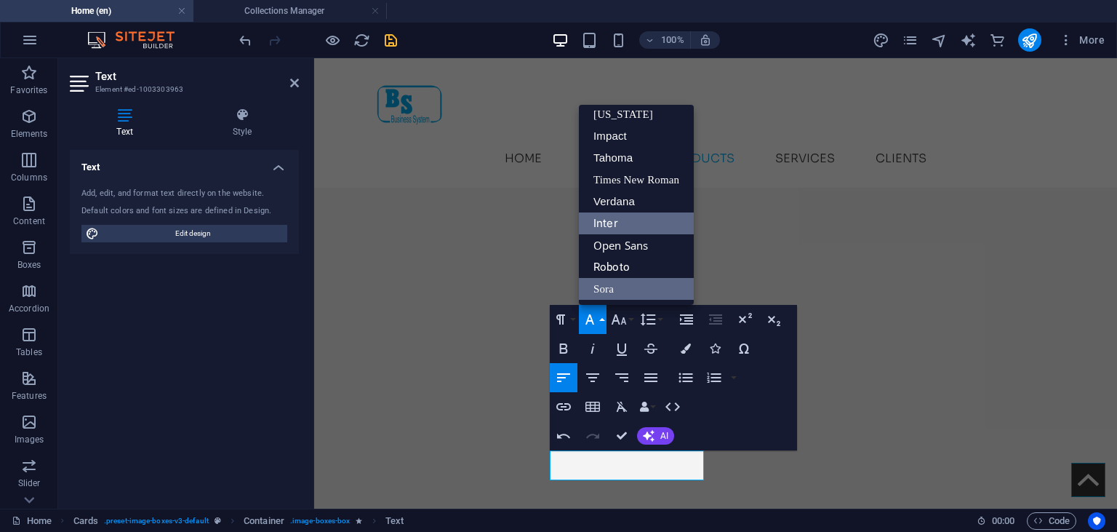
click at [626, 220] on link "Inter" at bounding box center [636, 223] width 115 height 22
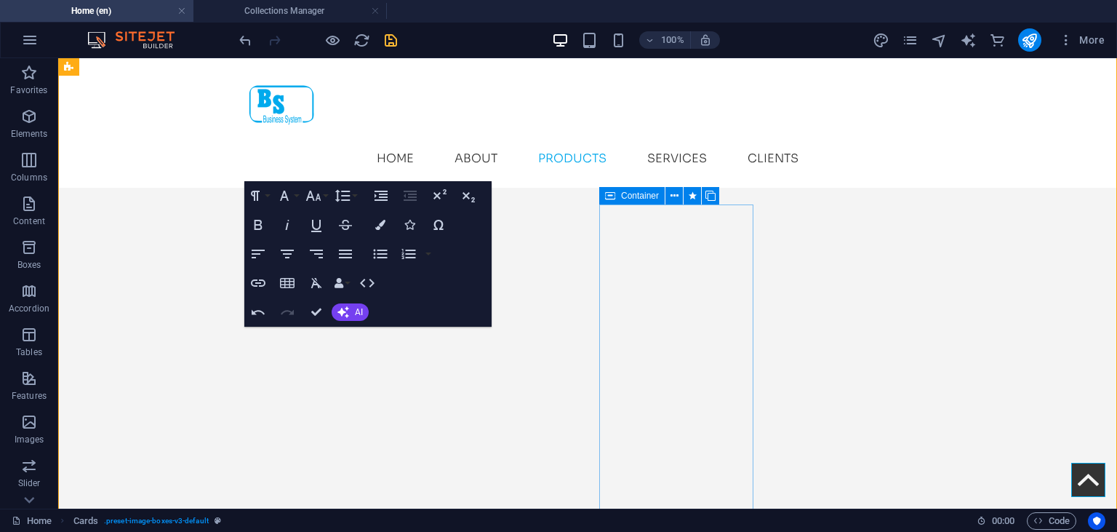
scroll to position [2395, 0]
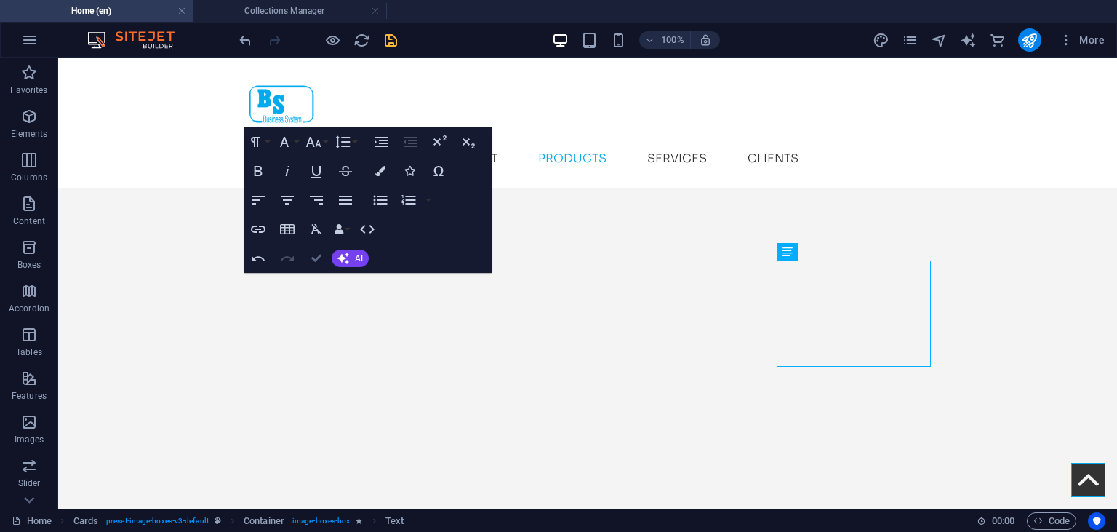
click at [312, 261] on icon "button" at bounding box center [316, 258] width 10 height 10
click at [389, 36] on icon "save" at bounding box center [391, 40] width 17 height 17
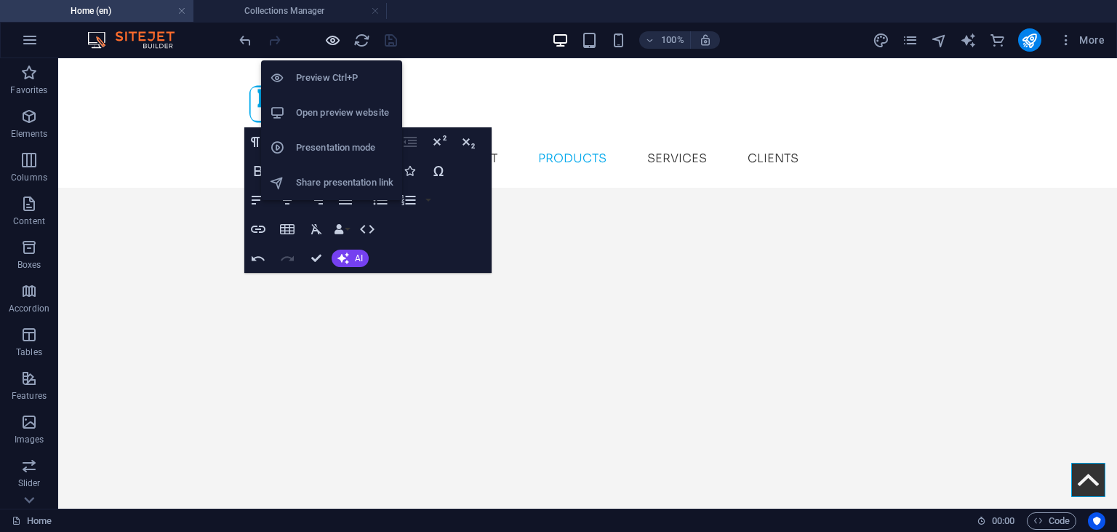
click at [329, 36] on icon "button" at bounding box center [332, 40] width 17 height 17
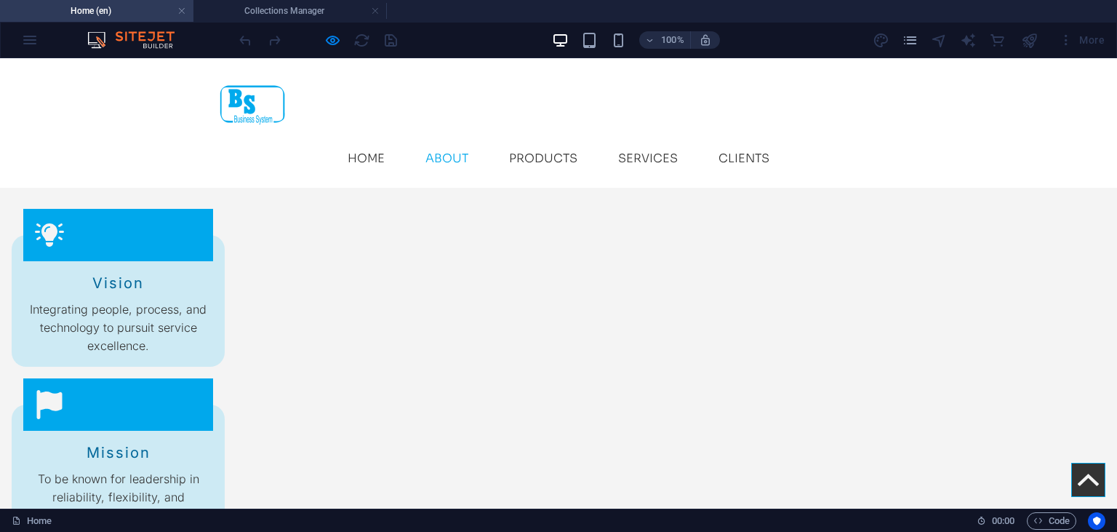
scroll to position [1477, 0]
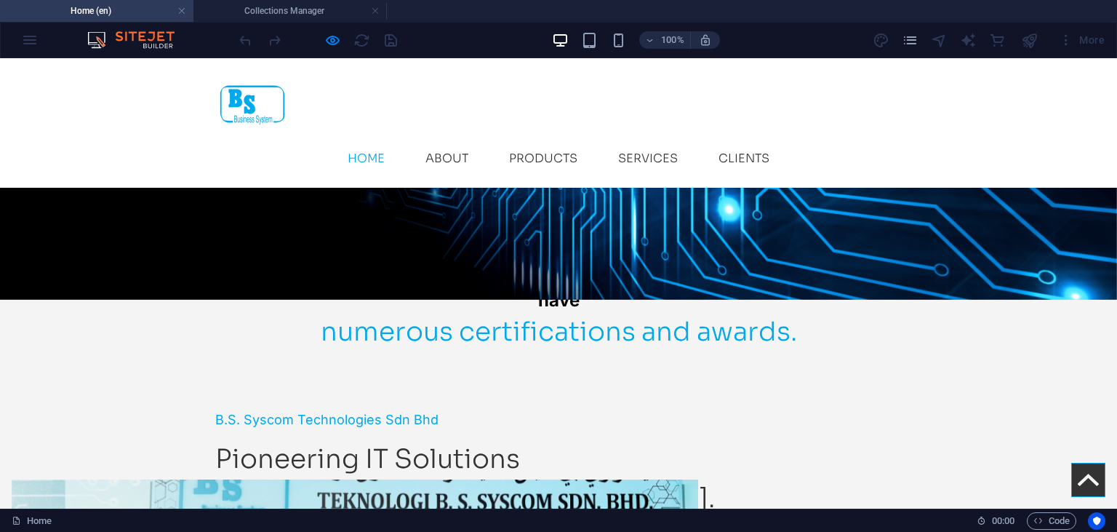
scroll to position [396, 0]
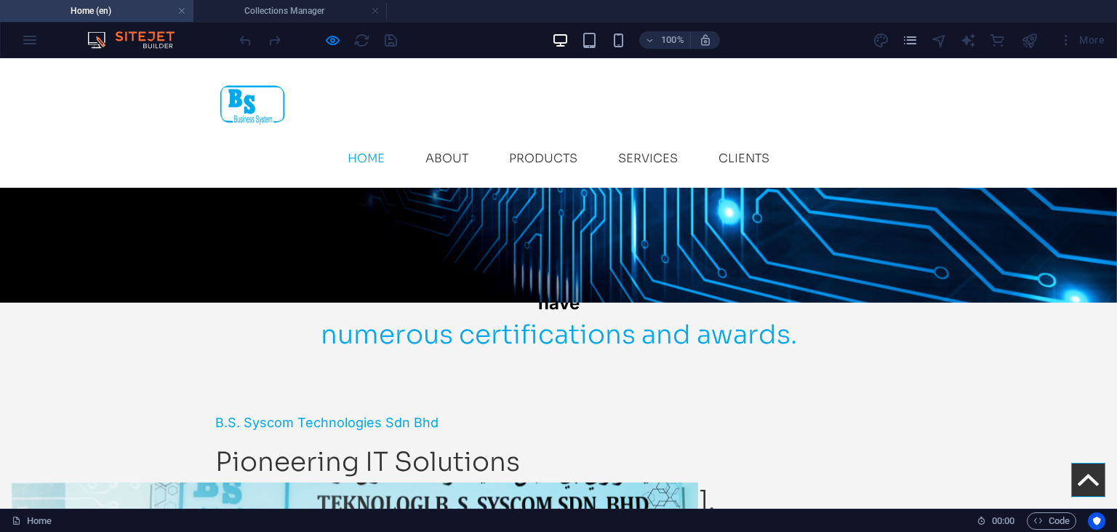
click at [556, 96] on icon at bounding box center [559, 85] width 22 height 22
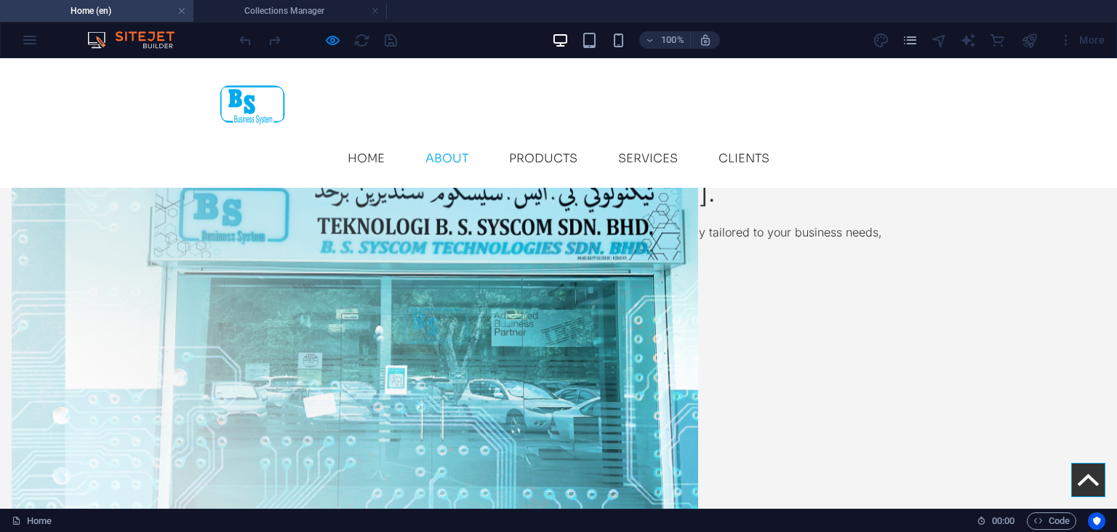
scroll to position [703, 0]
click at [586, 141] on link "Products" at bounding box center [543, 158] width 92 height 35
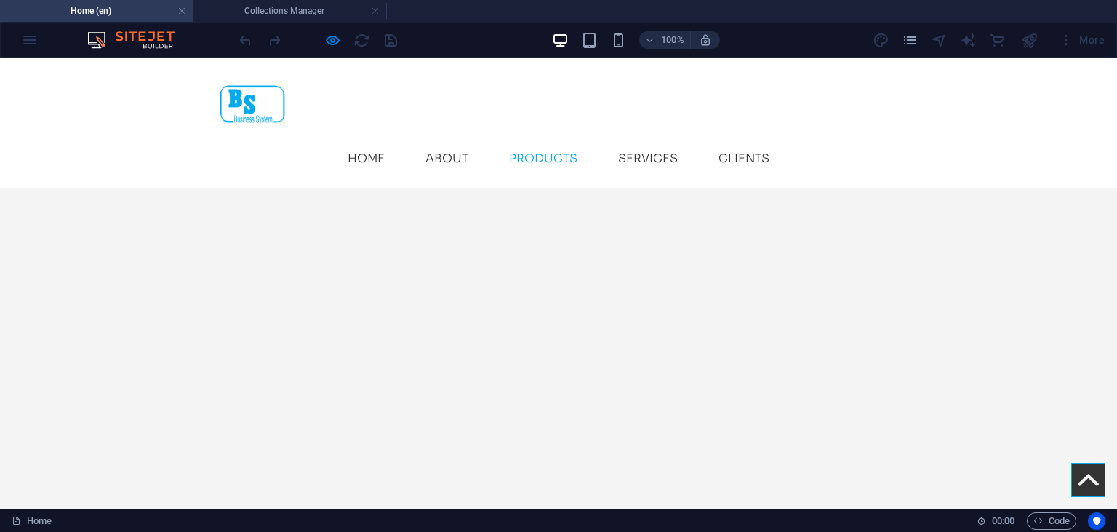
scroll to position [2350, 0]
drag, startPoint x: 785, startPoint y: 436, endPoint x: 806, endPoint y: 436, distance: 20.4
click at [689, 141] on link "Services" at bounding box center [647, 158] width 83 height 35
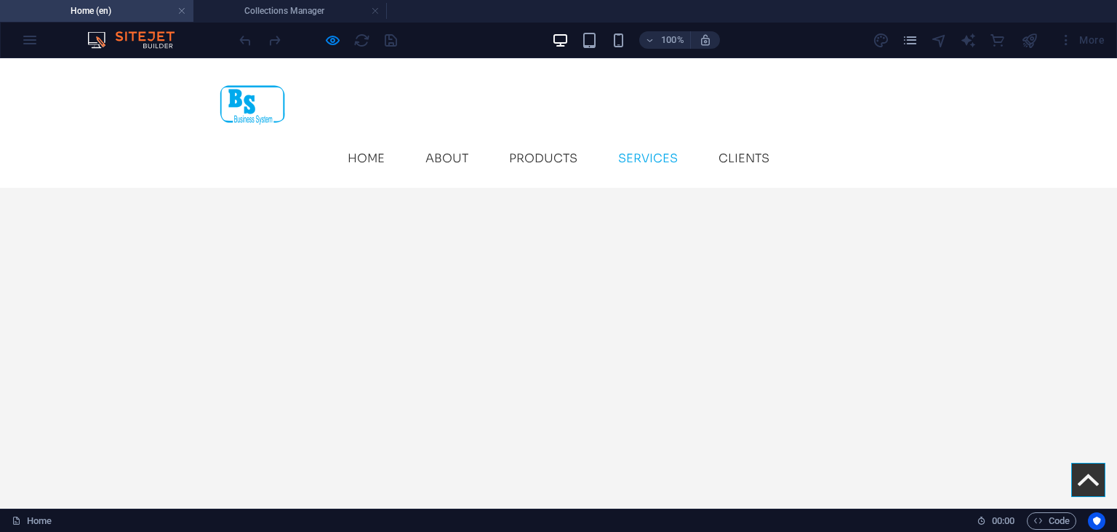
scroll to position [3355, 0]
click at [769, 141] on link "Clients" at bounding box center [744, 158] width 74 height 35
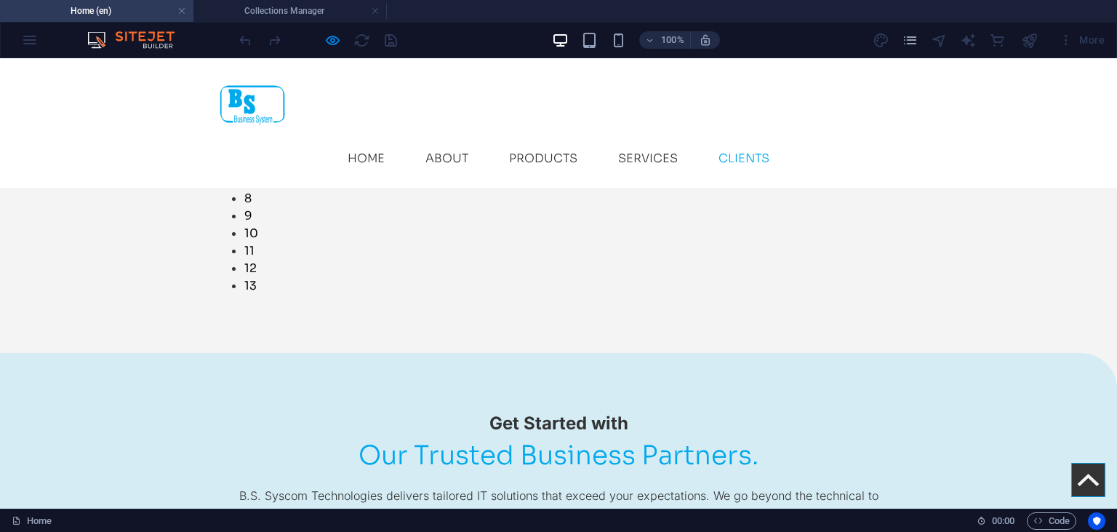
scroll to position [4324, 0]
click at [688, 141] on link "Services" at bounding box center [647, 158] width 83 height 35
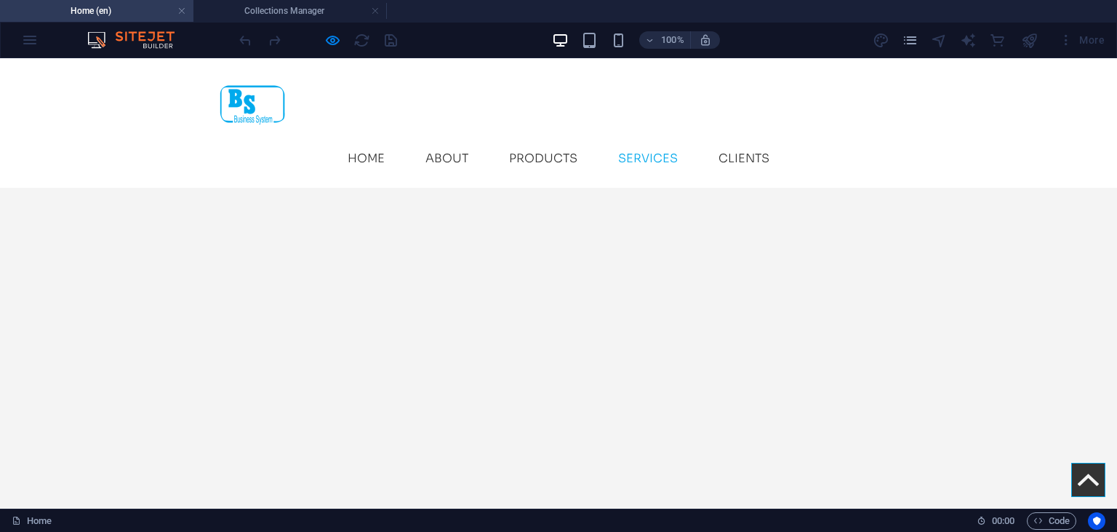
scroll to position [3457, 0]
click at [476, 141] on link "About" at bounding box center [447, 158] width 66 height 35
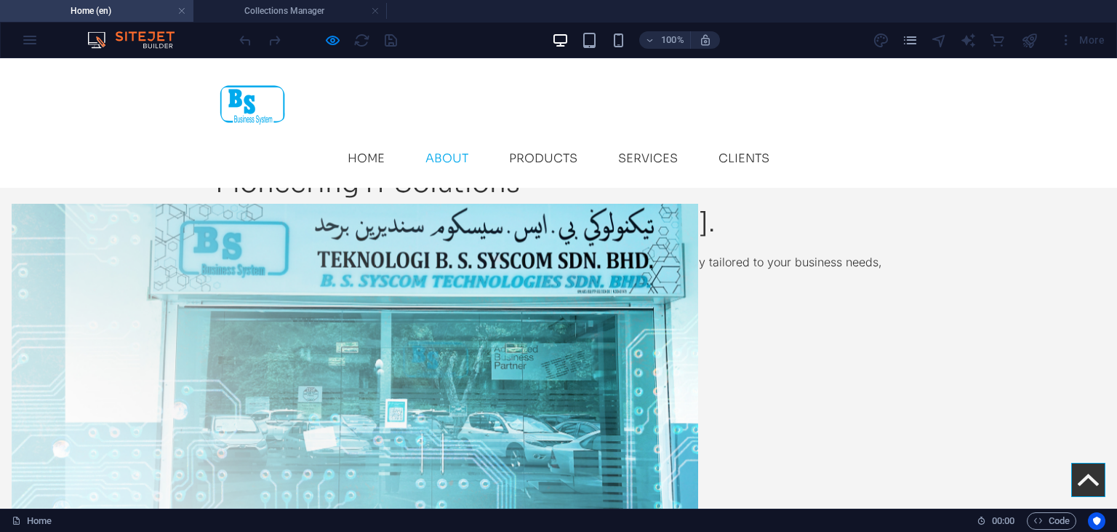
scroll to position [642, 0]
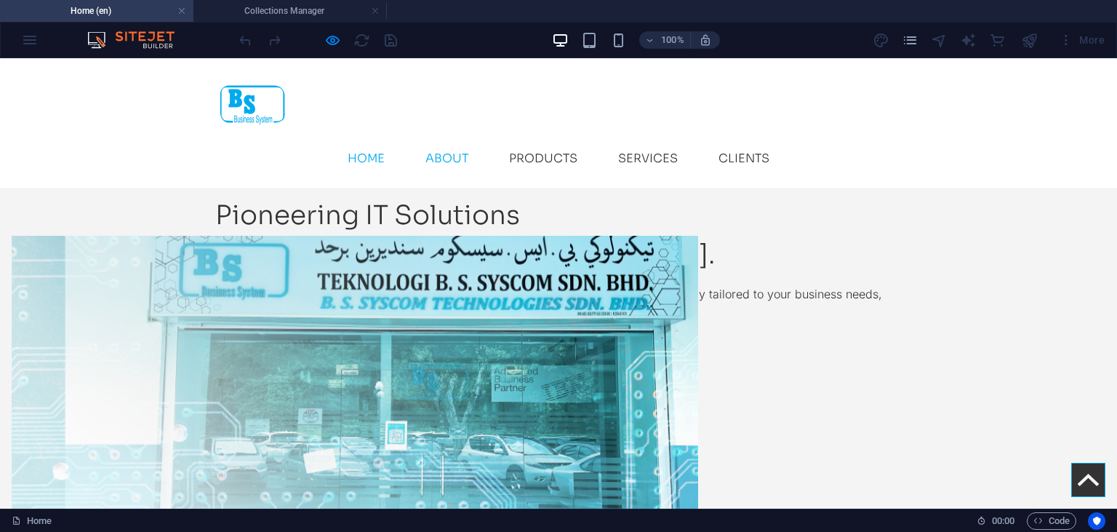
click at [396, 141] on link "Home" at bounding box center [366, 158] width 60 height 35
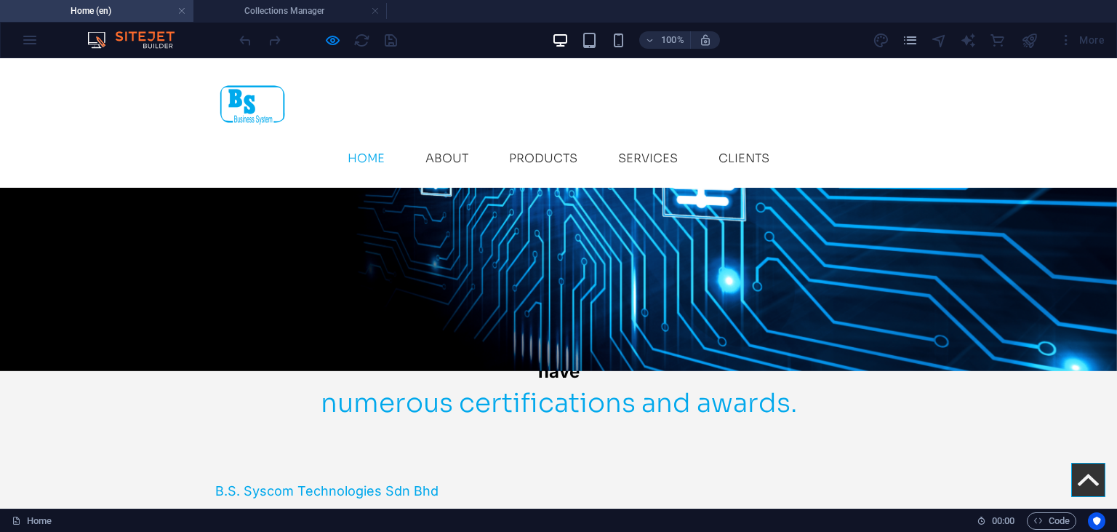
scroll to position [0, 0]
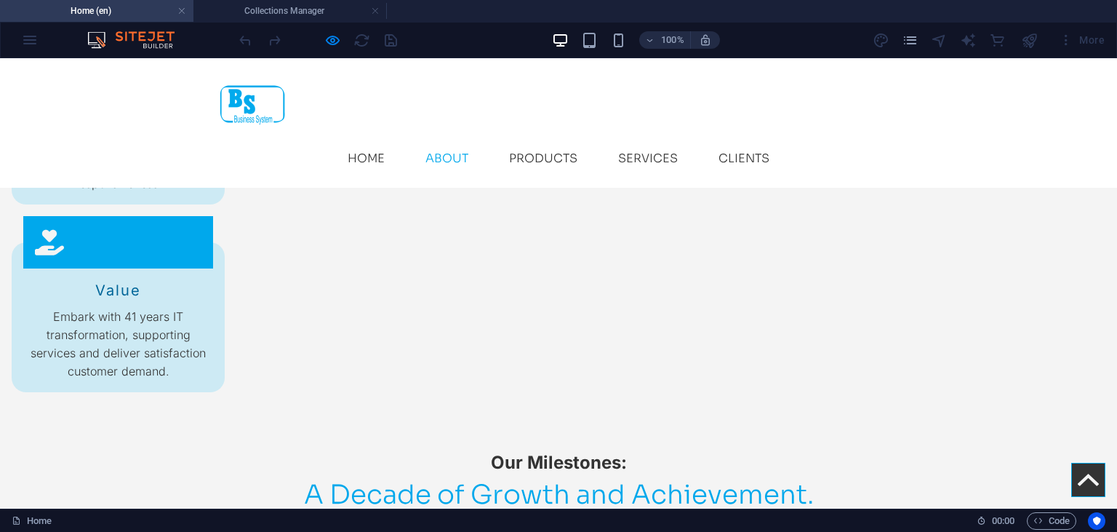
scroll to position [1840, 0]
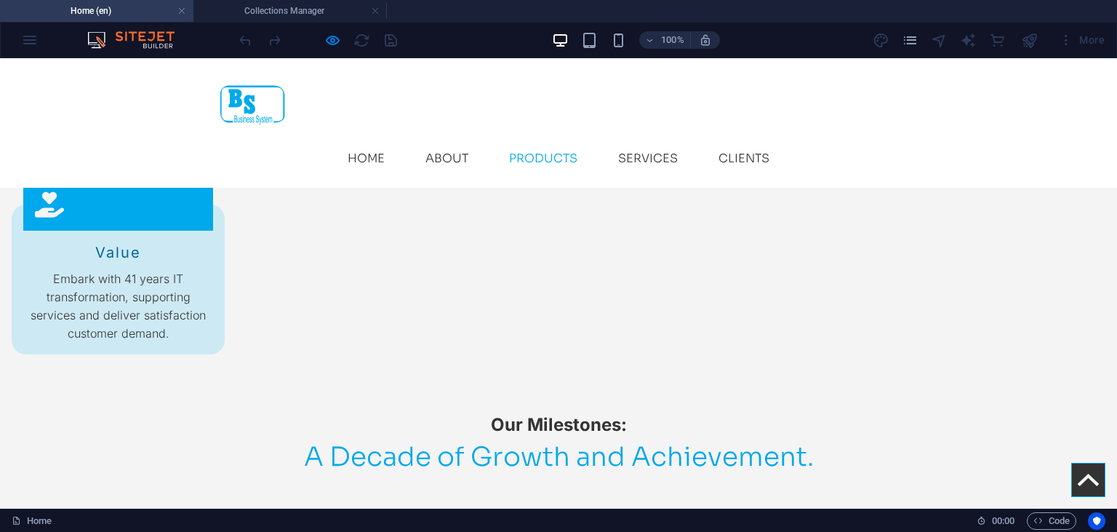
click at [250, 108] on img at bounding box center [250, 105] width 71 height 71
click at [255, 101] on img at bounding box center [250, 105] width 71 height 71
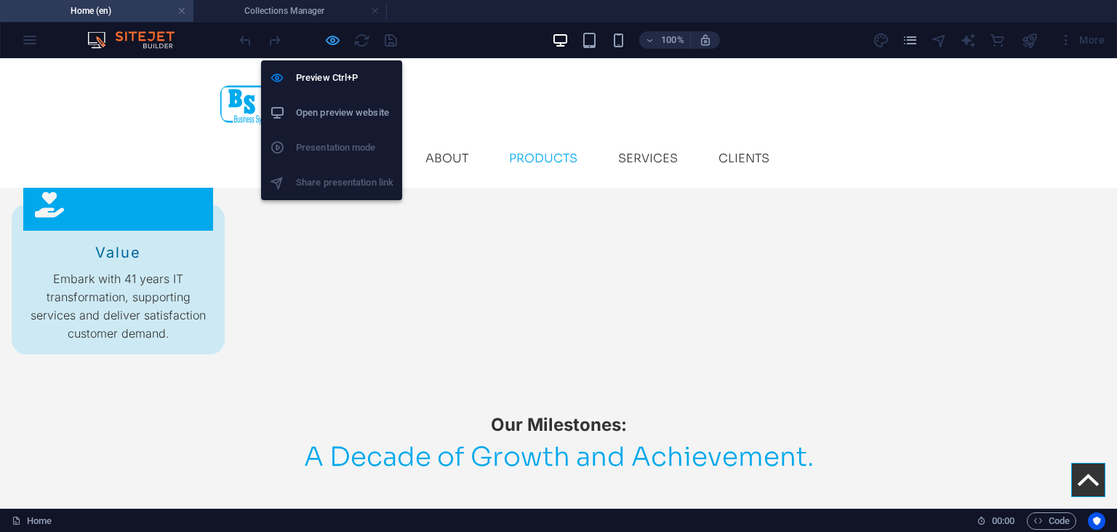
click at [336, 42] on icon "button" at bounding box center [332, 40] width 17 height 17
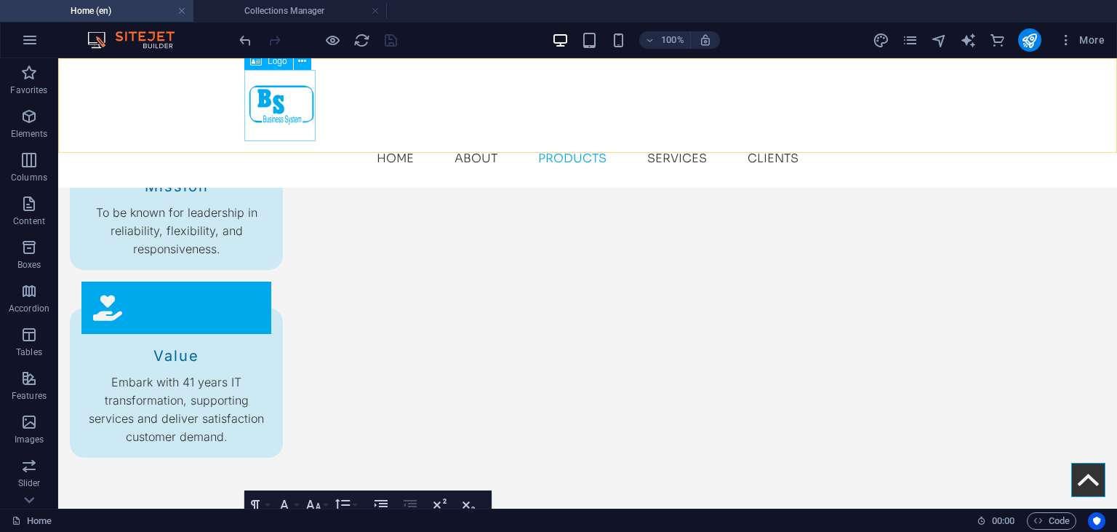
click at [270, 95] on div at bounding box center [587, 105] width 686 height 71
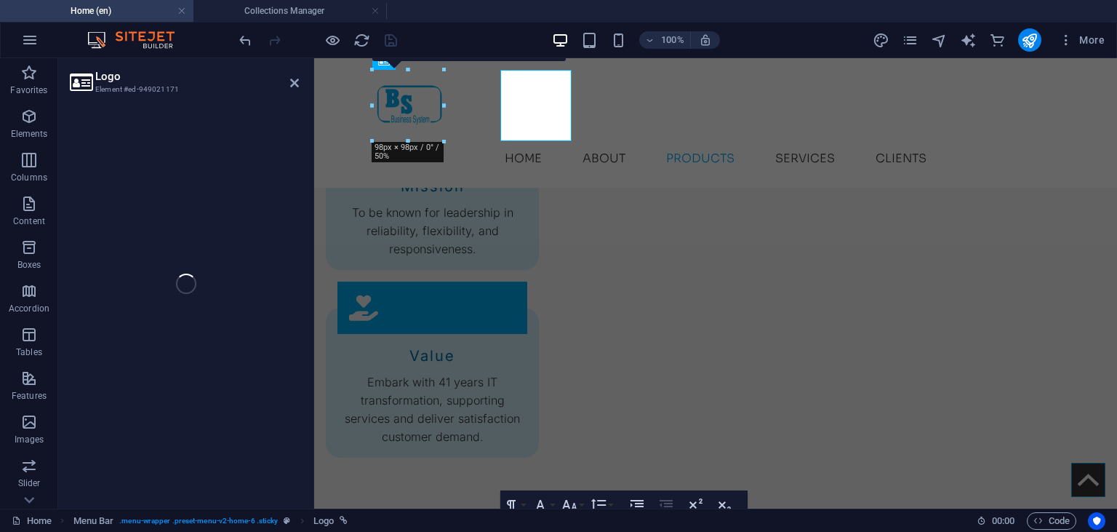
select select "px"
select select
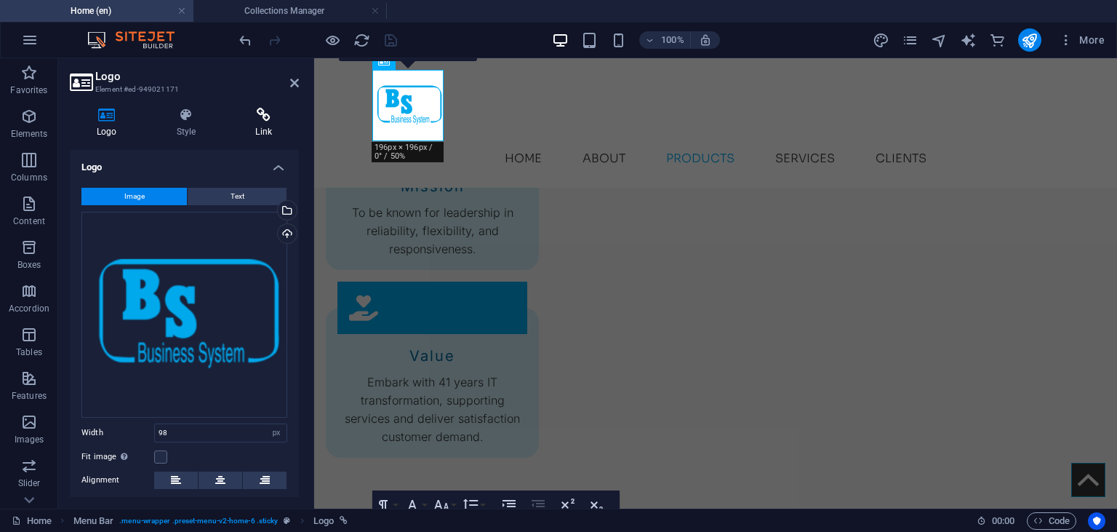
click at [269, 124] on h4 "Link" at bounding box center [263, 123] width 71 height 31
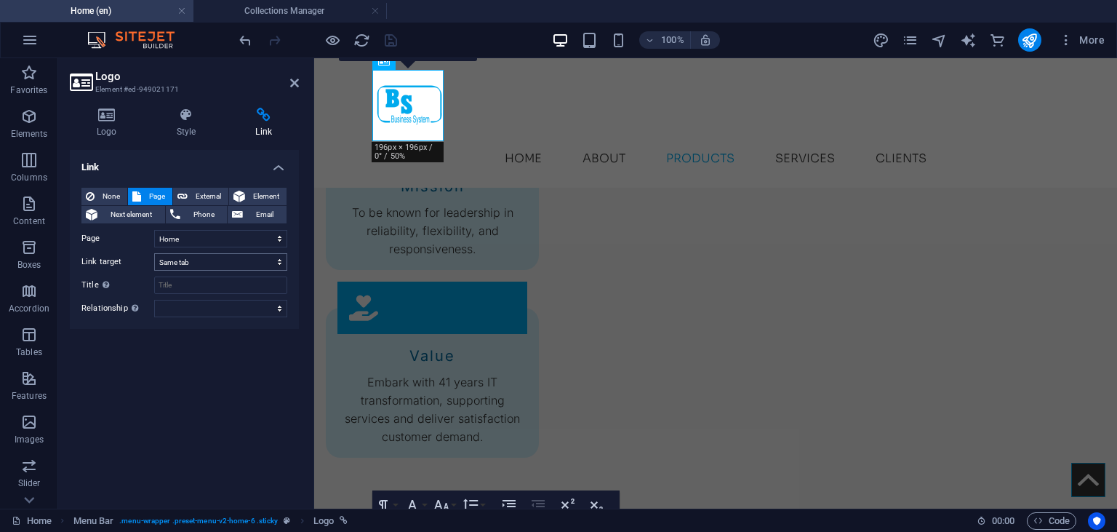
click at [290, 81] on icon at bounding box center [294, 83] width 9 height 12
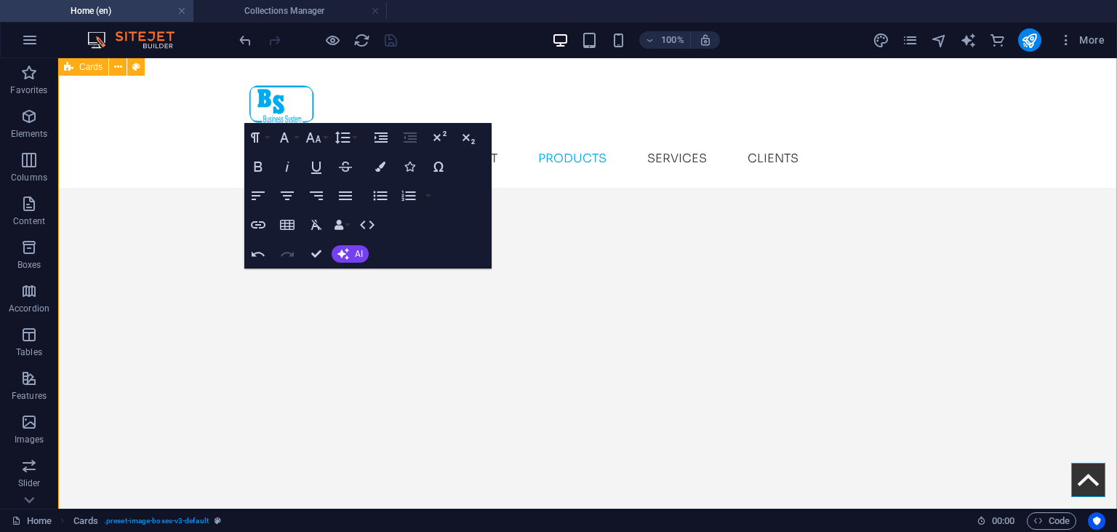
scroll to position [2230, 0]
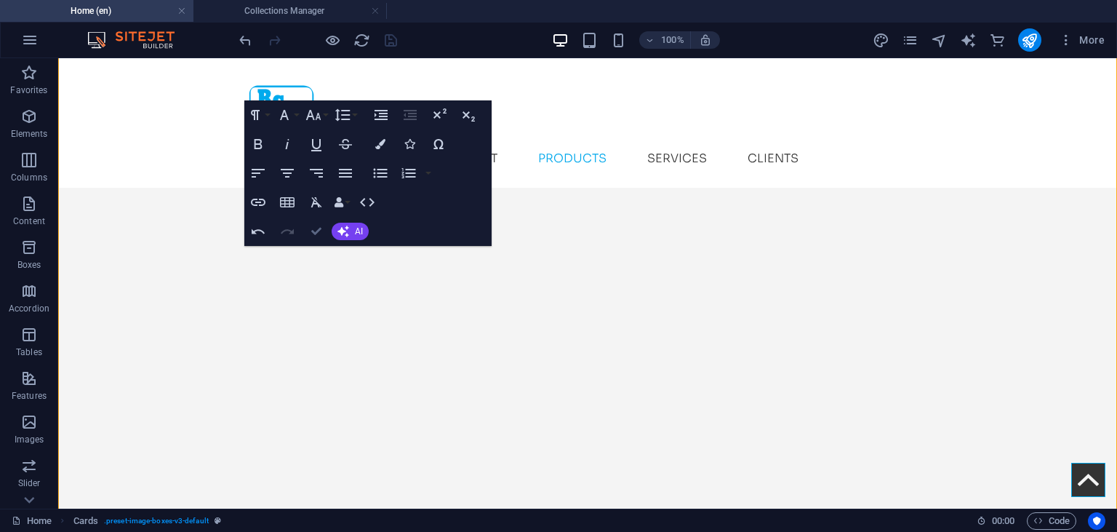
click at [313, 232] on icon "button" at bounding box center [316, 231] width 10 height 10
click at [368, 42] on icon "reload" at bounding box center [361, 40] width 17 height 17
